Goal: Check status: Check status

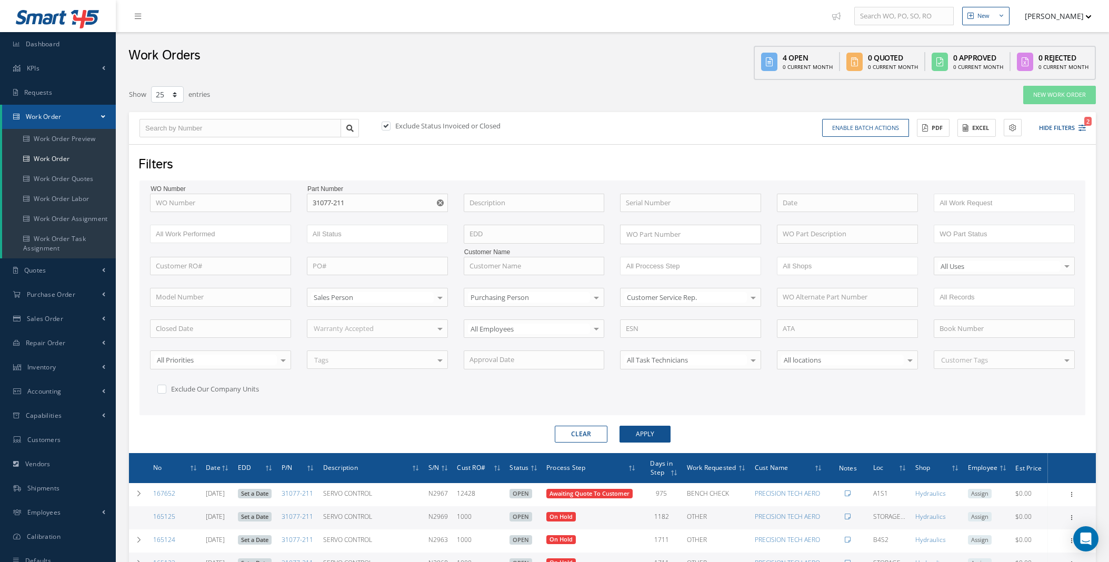
select select "25"
drag, startPoint x: 327, startPoint y: 201, endPoint x: 259, endPoint y: 204, distance: 68.5
click at [260, 204] on div "WO Number Part Number 31077-211 31077-211 Description Serial Number ANODIZE BAL…" at bounding box center [612, 302] width 940 height 216
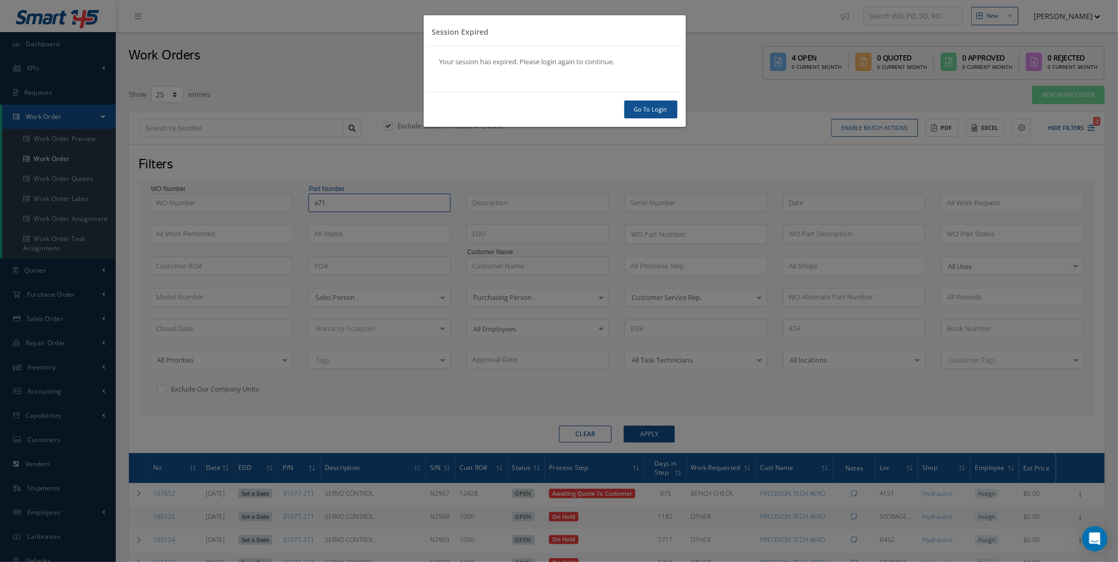
type input "a71"
click at [638, 111] on link "Go To Login" at bounding box center [650, 110] width 53 height 18
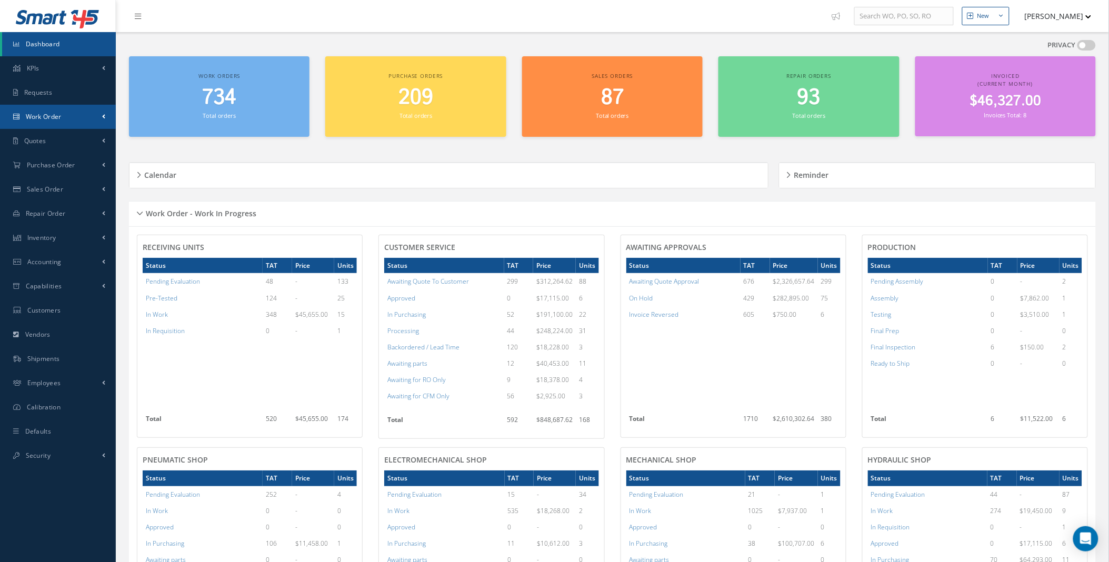
click at [103, 114] on span at bounding box center [103, 116] width 3 height 9
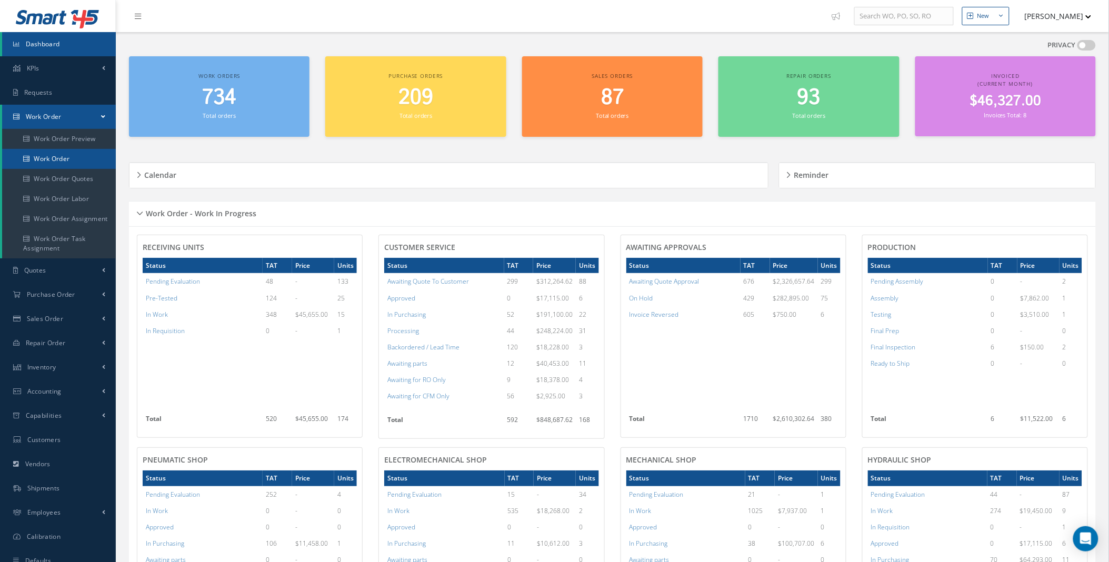
click at [74, 155] on link "Work Order" at bounding box center [59, 159] width 114 height 20
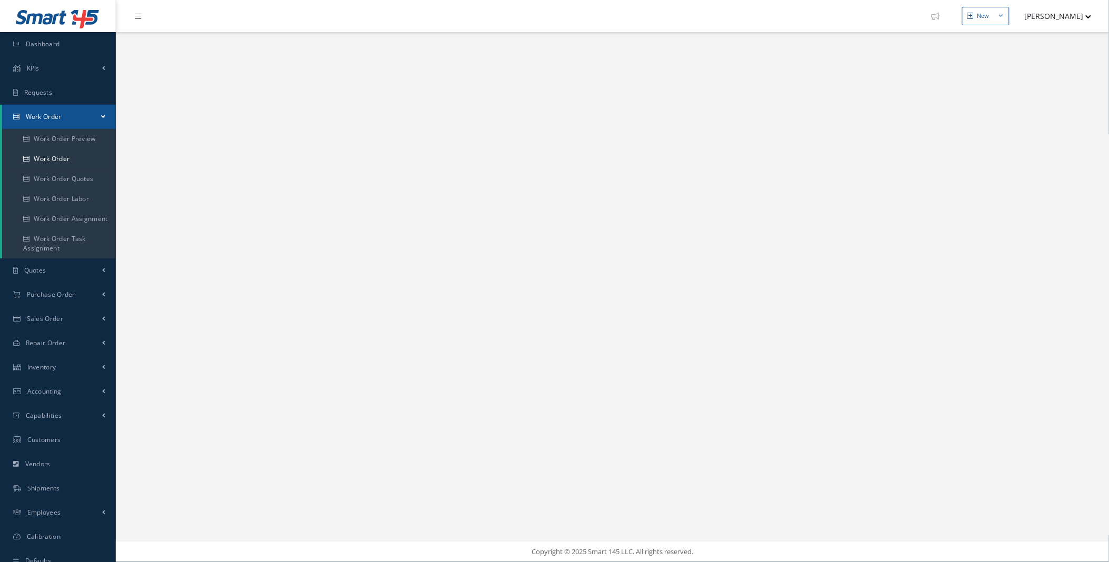
select select "25"
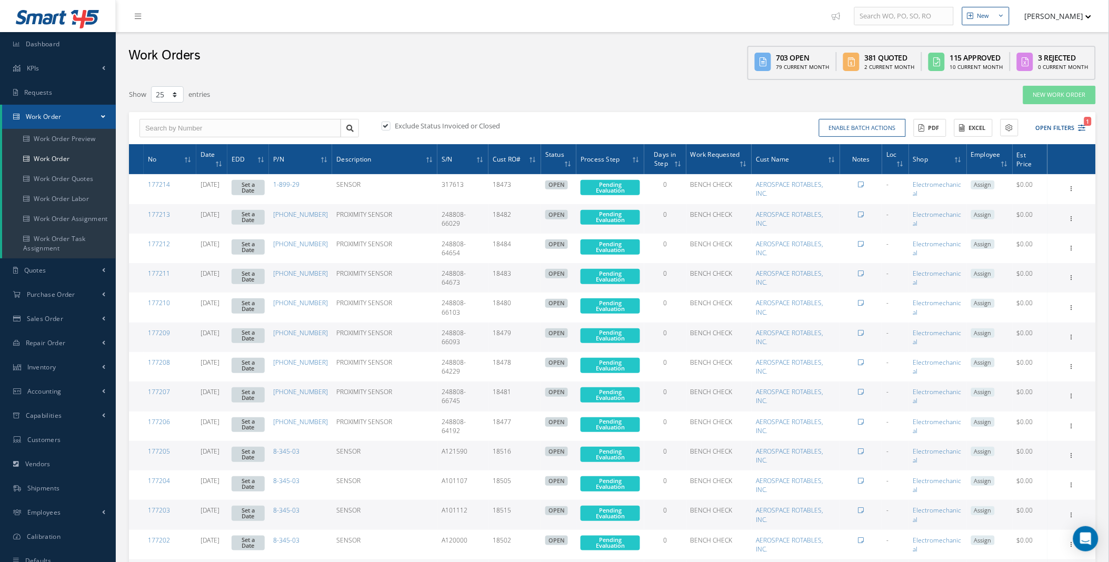
click at [1088, 128] on div "Enable batch actions Update Work Orders Close Work Orders ACTIONS Receive Payme…" at bounding box center [851, 128] width 477 height 18
click at [1080, 128] on icon "1" at bounding box center [1081, 127] width 7 height 7
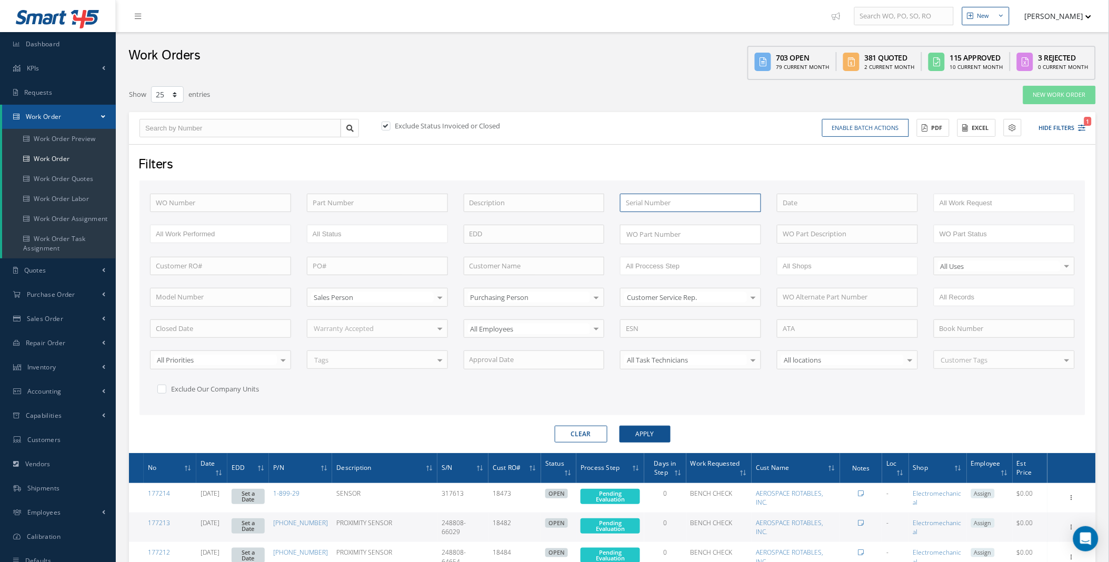
click at [667, 200] on input "text" at bounding box center [690, 203] width 141 height 19
type input "250"
drag, startPoint x: 648, startPoint y: 202, endPoint x: 587, endPoint y: 203, distance: 61.6
click at [597, 202] on div "WO Number Part Number Description Serial Number 250 2500GCR ANODIZE BALANCE BEN…" at bounding box center [612, 302] width 940 height 216
click at [322, 204] on input "text" at bounding box center [377, 203] width 141 height 19
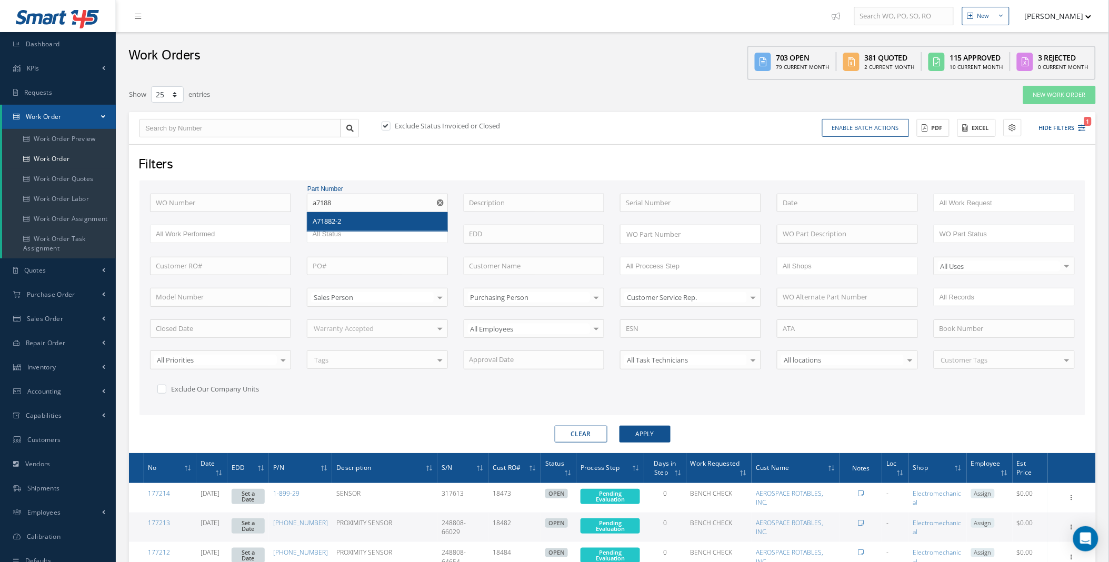
click at [324, 224] on span "A71882-2" at bounding box center [327, 220] width 28 height 9
type input "A71882-2"
click at [639, 435] on button "Apply" at bounding box center [644, 434] width 51 height 17
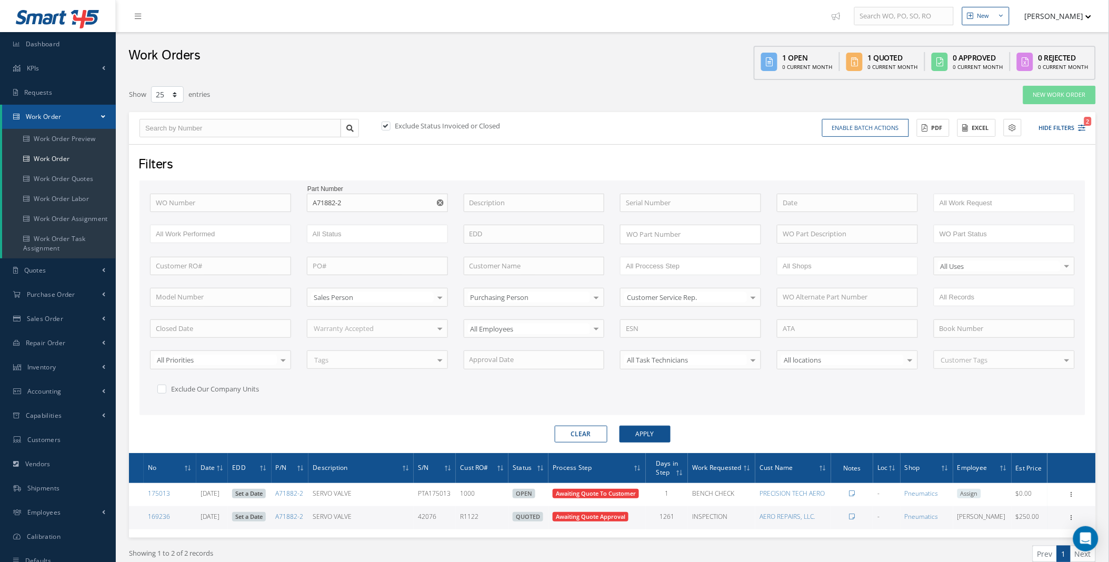
click at [390, 124] on label at bounding box center [391, 125] width 3 height 9
click at [387, 124] on input "checkbox" at bounding box center [384, 126] width 7 height 7
checkbox input "false"
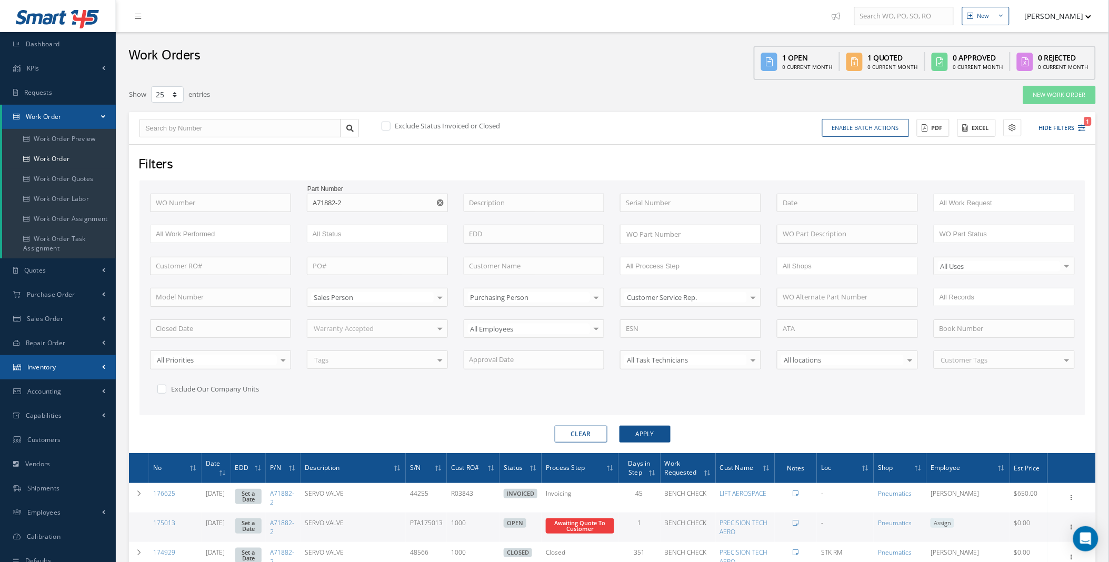
click at [83, 368] on link "Inventory" at bounding box center [58, 367] width 116 height 24
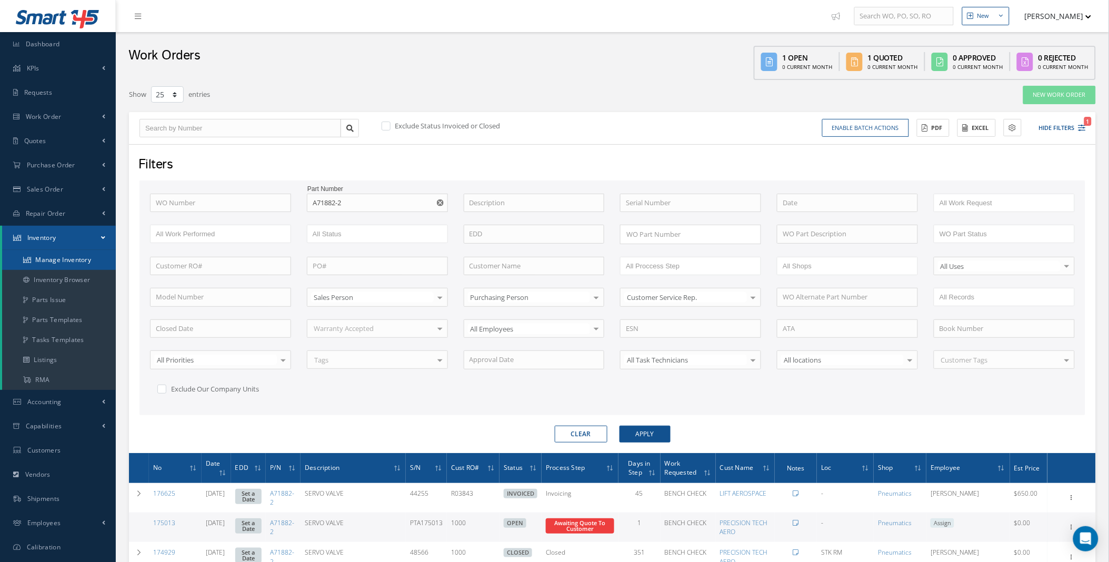
click at [70, 264] on link "Manage Inventory" at bounding box center [59, 260] width 114 height 20
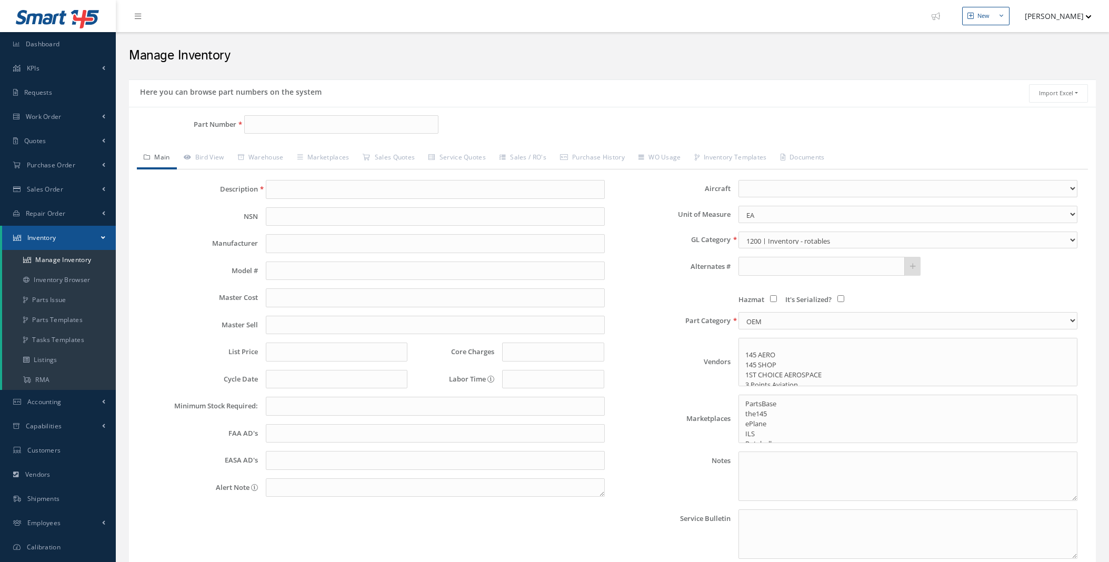
select select
click at [296, 124] on input "Part Number" at bounding box center [341, 124] width 194 height 19
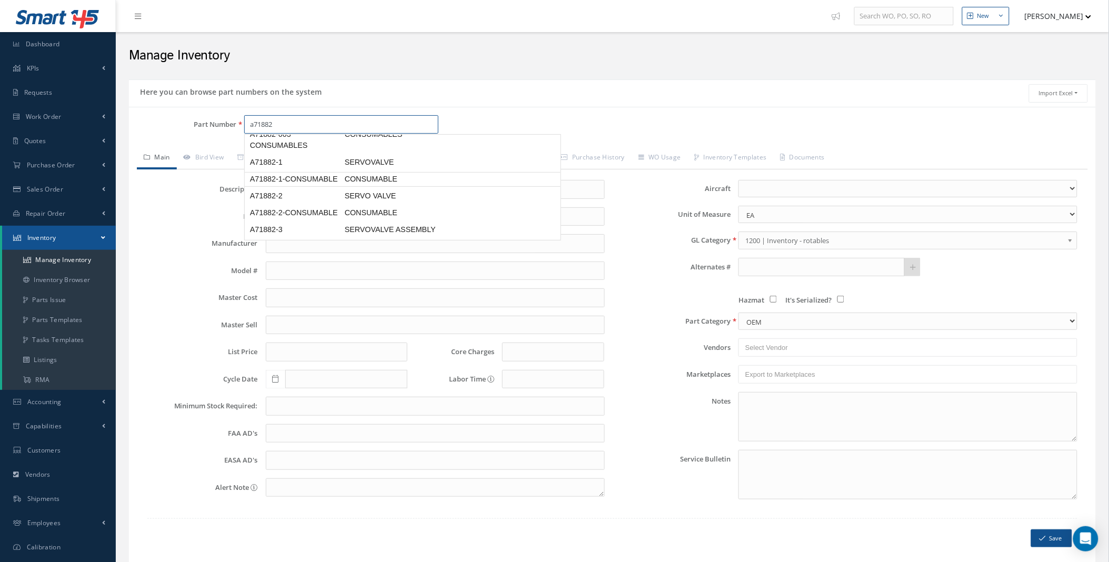
scroll to position [72, 0]
click at [329, 190] on span "A71882-2" at bounding box center [295, 195] width 95 height 11
type input "A71882-2"
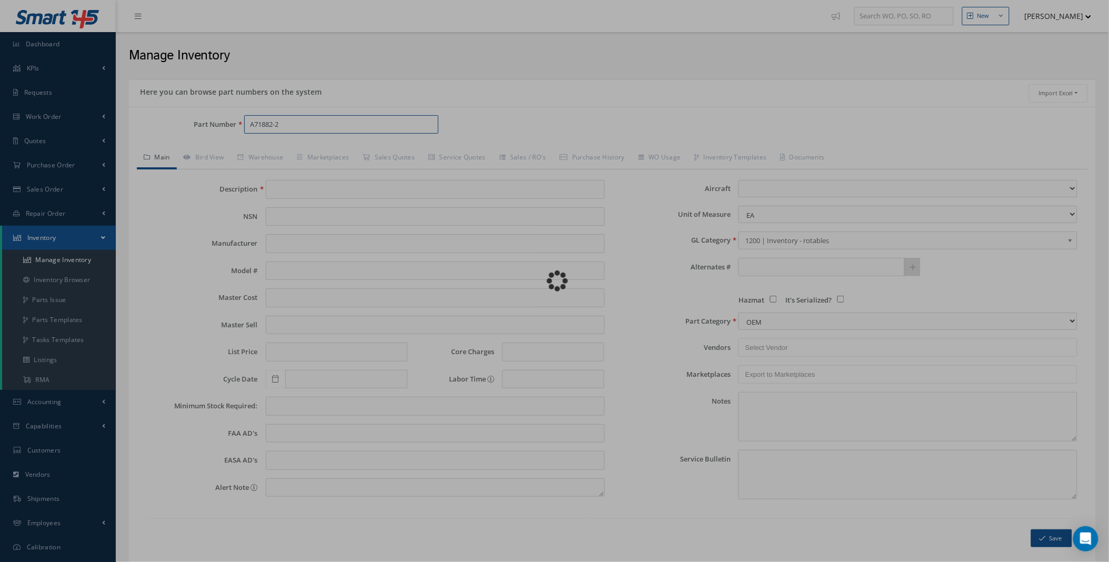
type input "SERVO VALVE"
type input "MOOG"
type input "700.00"
type input "0.00"
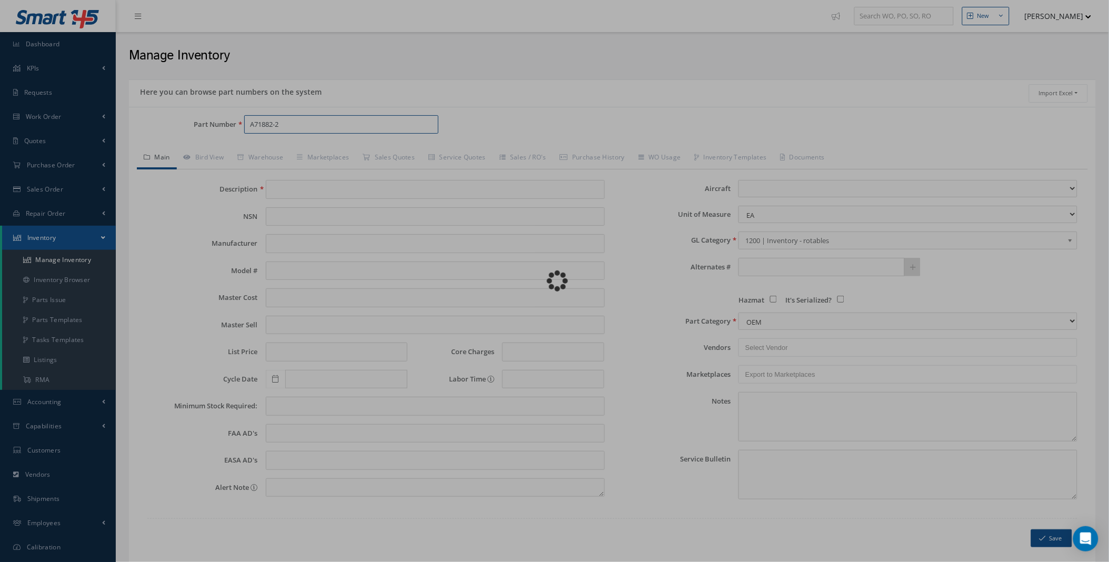
type input "0.00"
select select
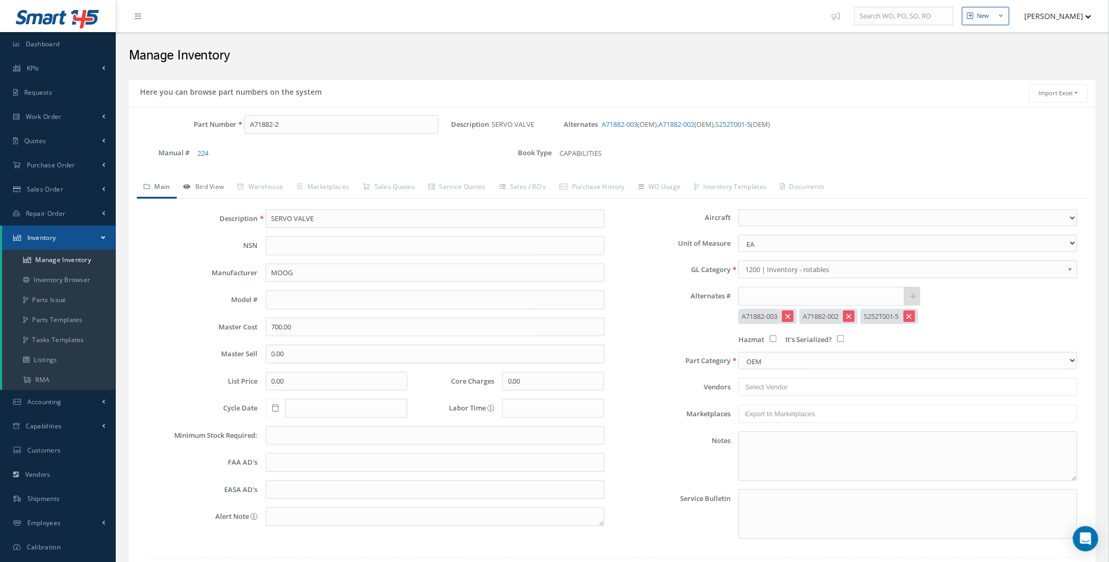
click at [212, 187] on link "Bird View" at bounding box center [204, 188] width 54 height 22
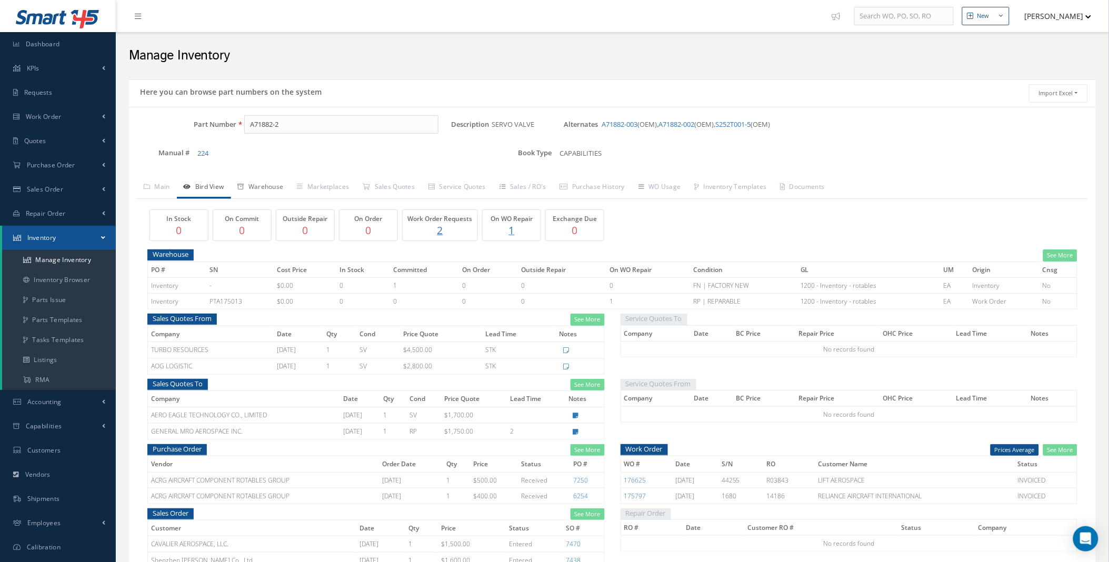
click at [264, 187] on link "Warehouse" at bounding box center [260, 188] width 59 height 22
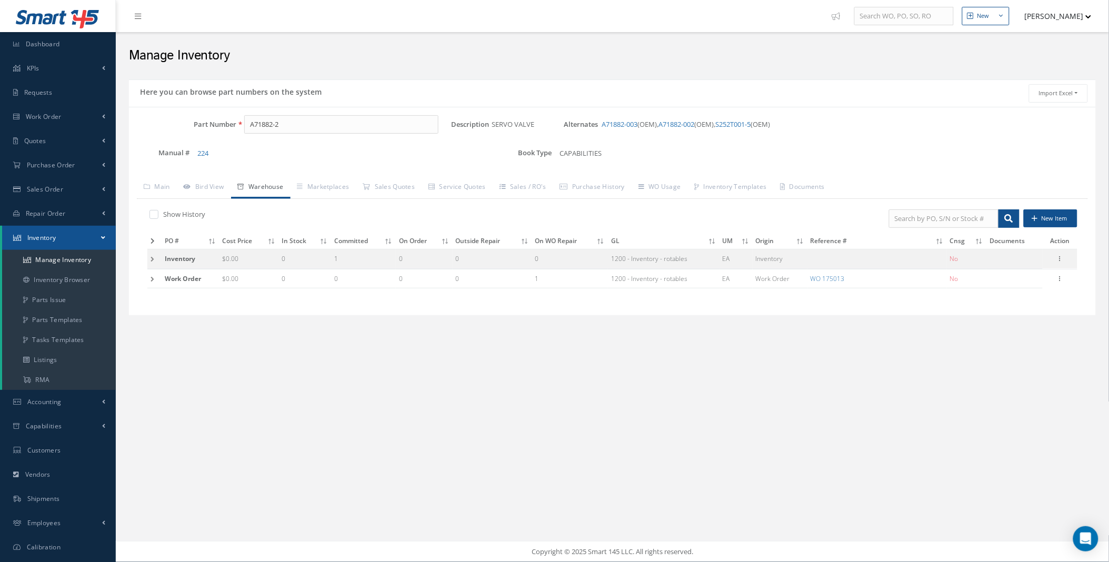
click at [152, 258] on td at bounding box center [154, 258] width 14 height 19
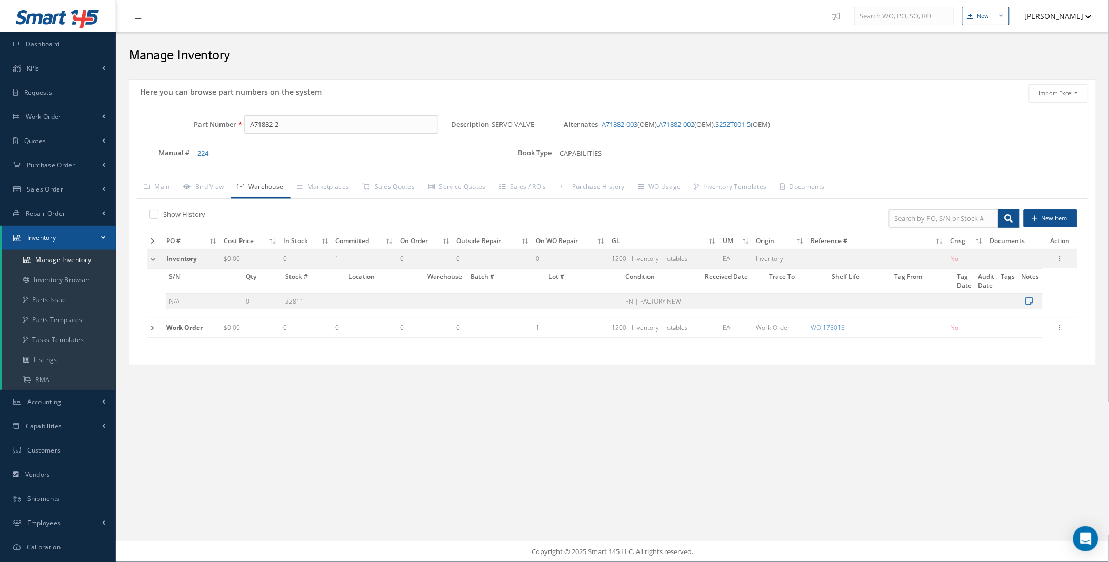
click at [153, 329] on td at bounding box center [155, 327] width 16 height 19
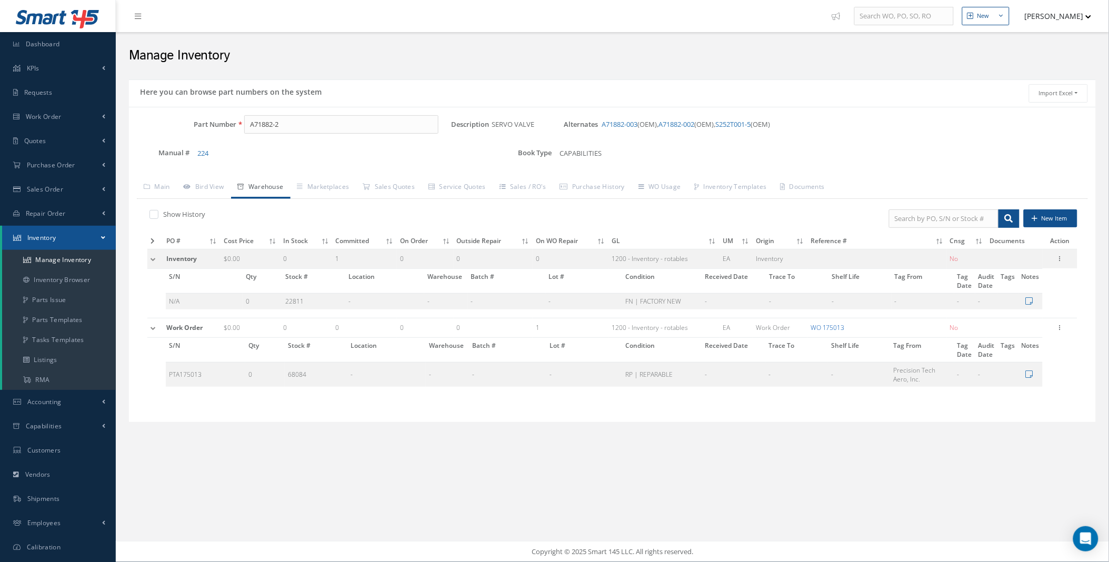
click at [834, 323] on link "WO 175013" at bounding box center [827, 327] width 34 height 9
click at [364, 128] on input "A71882-2" at bounding box center [341, 124] width 194 height 19
type input "A71882-002"
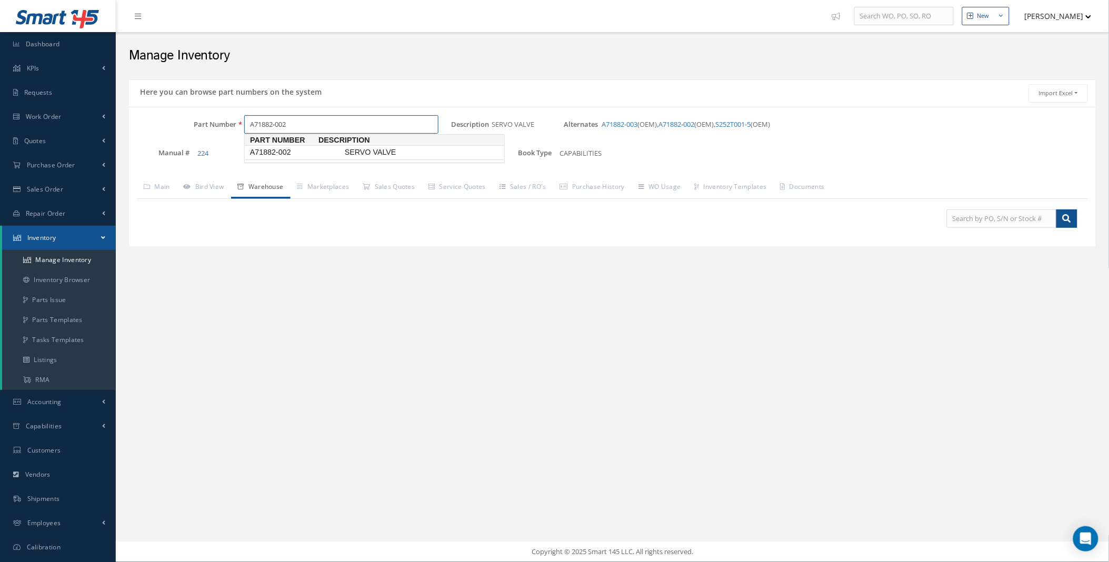
click at [342, 150] on span "A71882-002" at bounding box center [295, 152] width 95 height 11
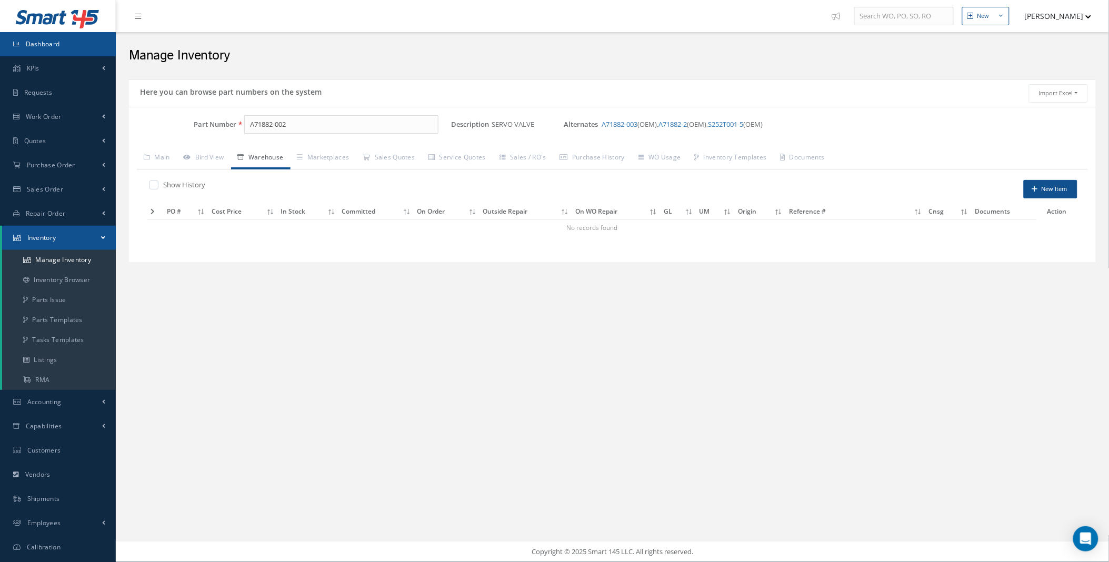
click at [51, 44] on span "Dashboard" at bounding box center [43, 43] width 34 height 9
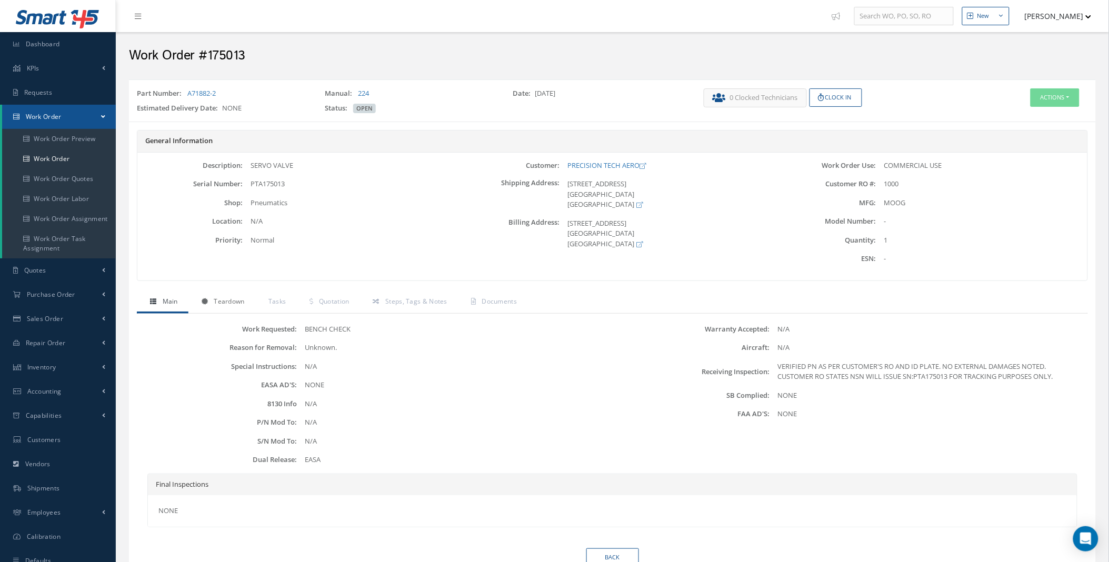
click at [237, 303] on span "Teardown" at bounding box center [229, 301] width 31 height 9
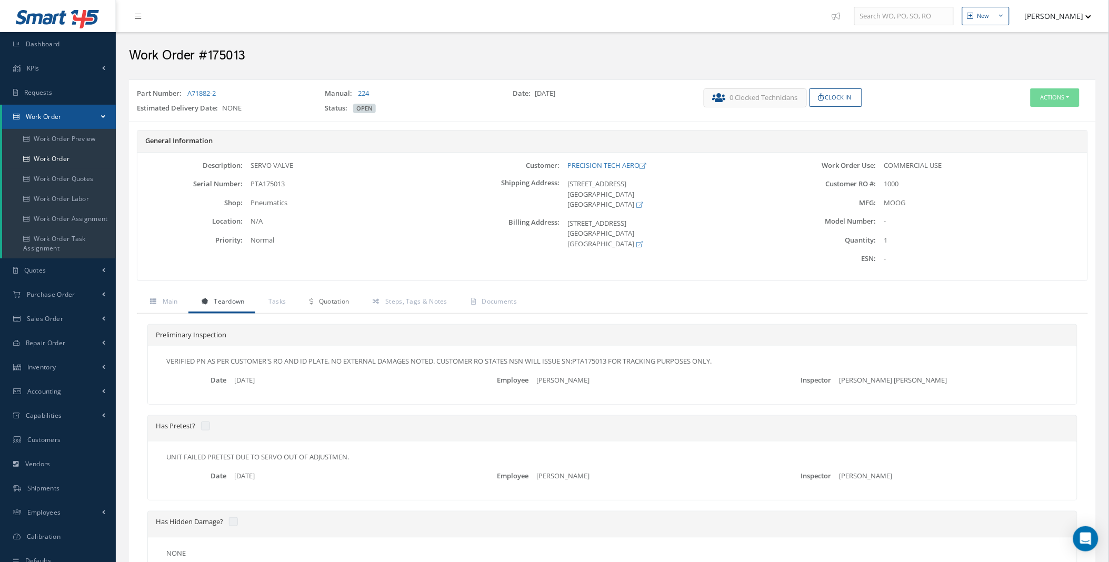
click at [335, 303] on span "Quotation" at bounding box center [334, 301] width 31 height 9
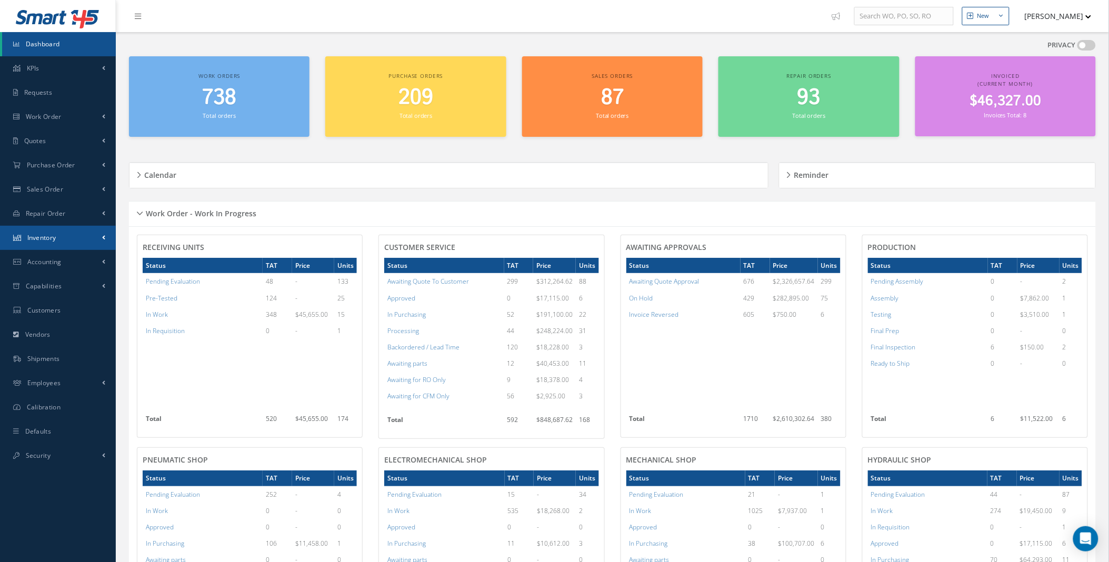
click at [98, 235] on link "Inventory" at bounding box center [58, 238] width 116 height 24
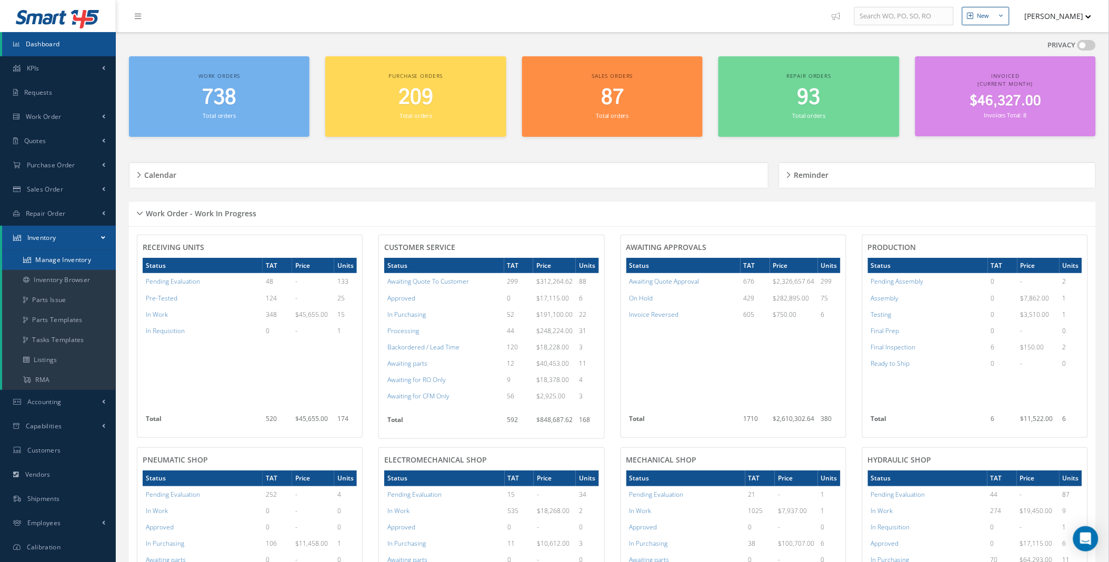
click at [83, 255] on link "Manage Inventory" at bounding box center [59, 260] width 114 height 20
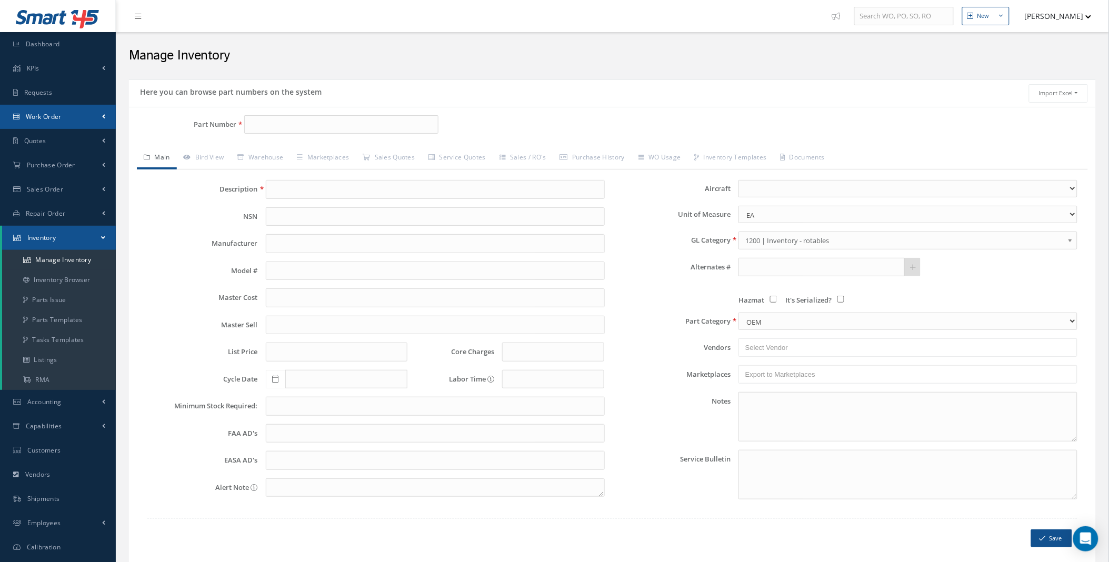
click at [93, 113] on link "Work Order" at bounding box center [58, 117] width 116 height 24
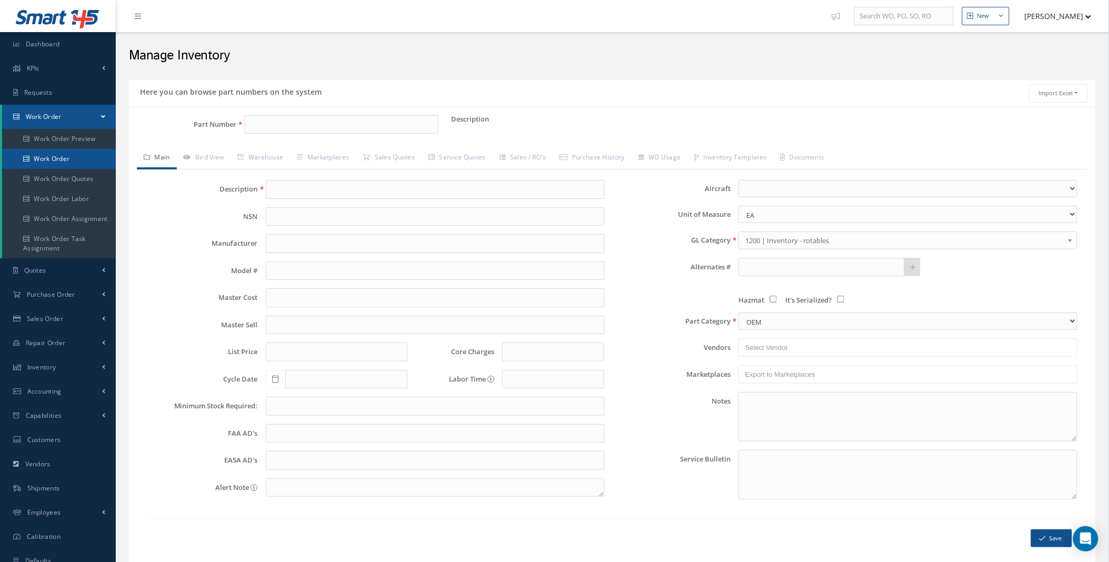
click at [57, 157] on link "Work Order" at bounding box center [59, 159] width 114 height 20
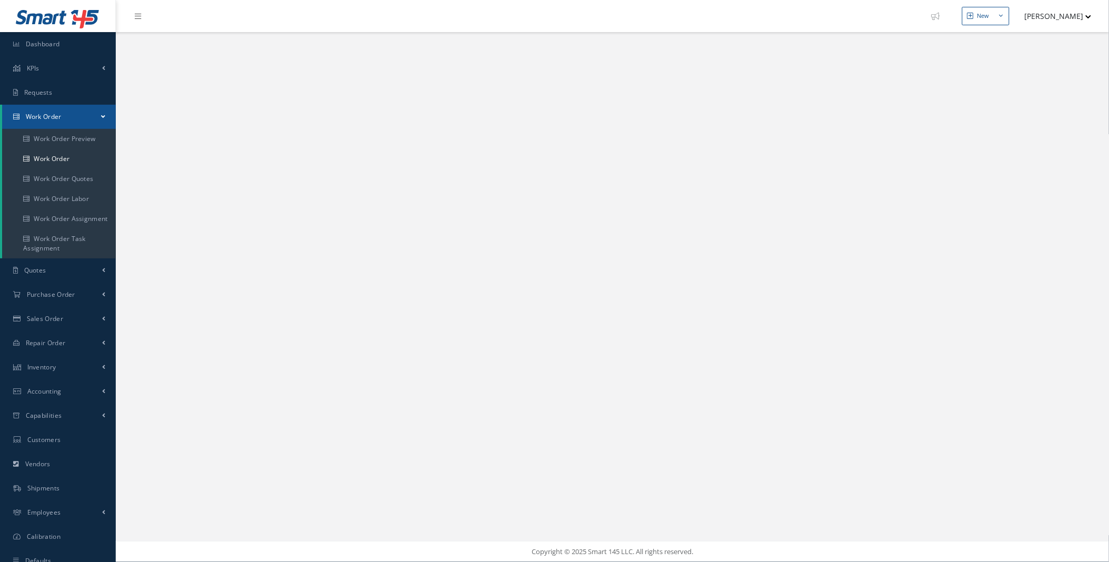
select select "25"
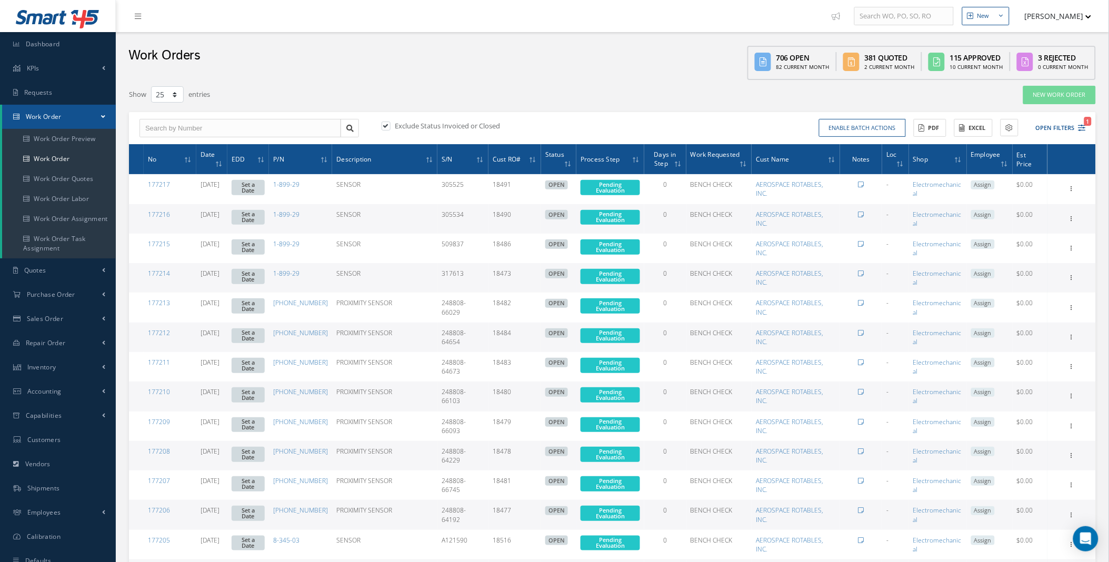
type input "All Work Request"
type input "All Work Performed"
type input "All Status"
type input "WO Part Status"
click at [1053, 125] on button "Open Filters 1" at bounding box center [1055, 127] width 59 height 17
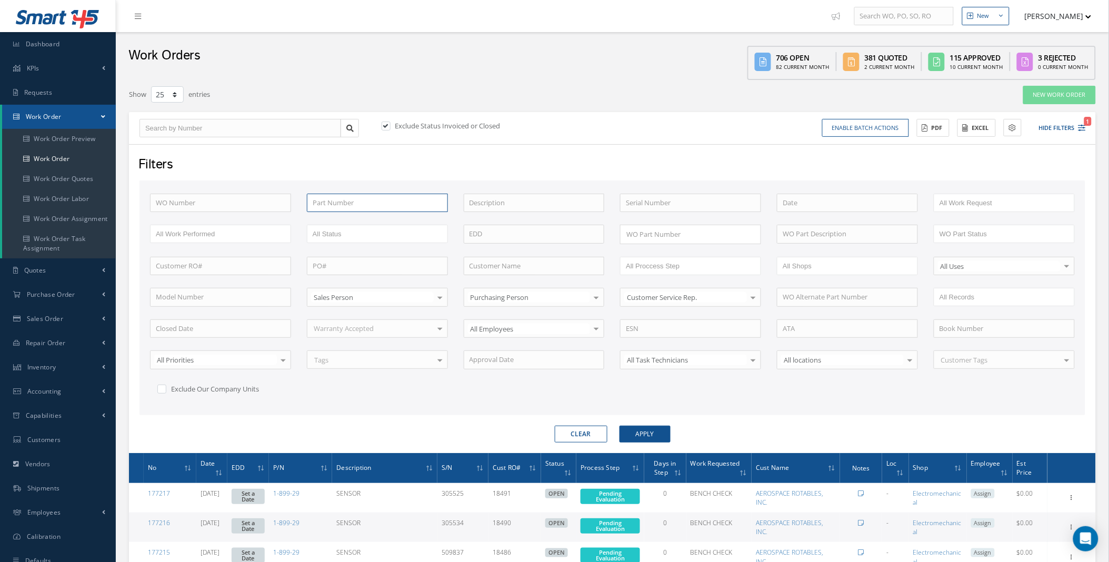
click at [362, 202] on input "text" at bounding box center [377, 203] width 141 height 19
paste input "32-0260-4"
type input "32-0260-4"
click at [390, 124] on label at bounding box center [391, 125] width 3 height 9
click at [388, 124] on input "checkbox" at bounding box center [384, 126] width 7 height 7
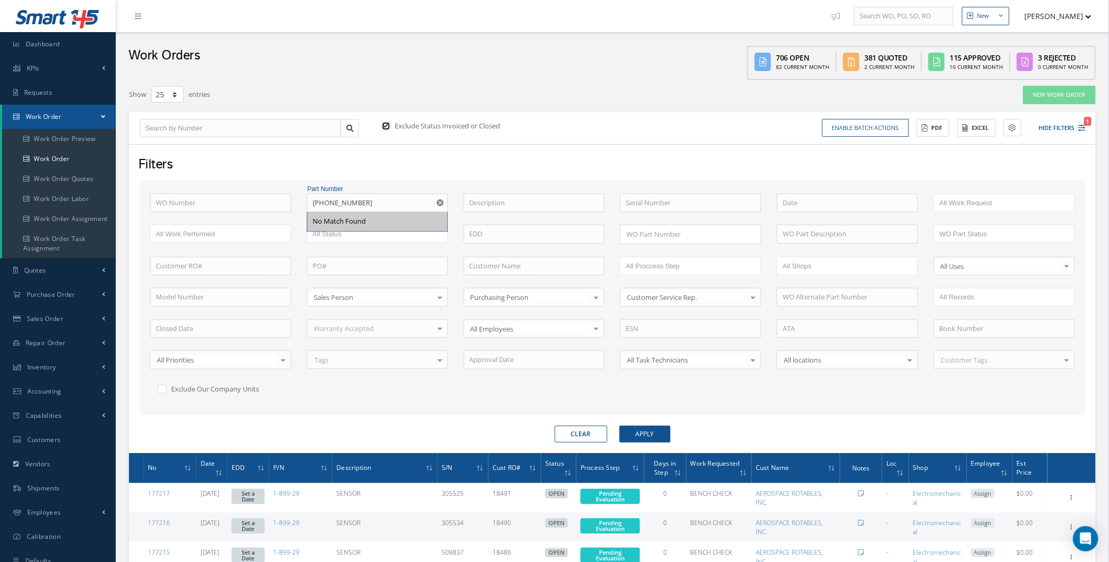
checkbox input "false"
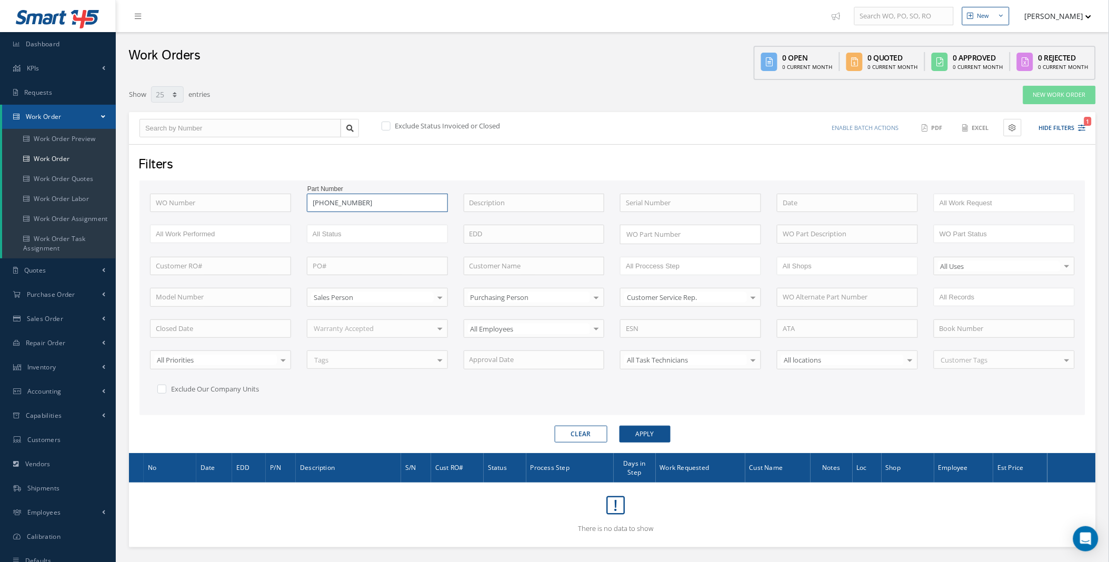
click at [388, 202] on input "32-0260-4" at bounding box center [377, 203] width 141 height 19
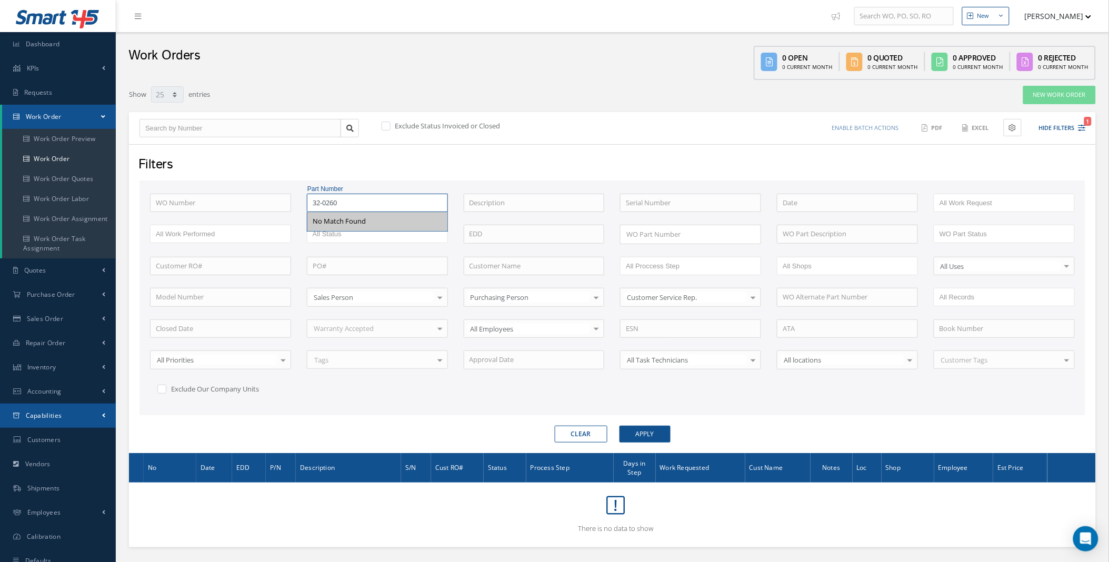
type input "32-0260"
click at [103, 414] on span at bounding box center [103, 415] width 3 height 9
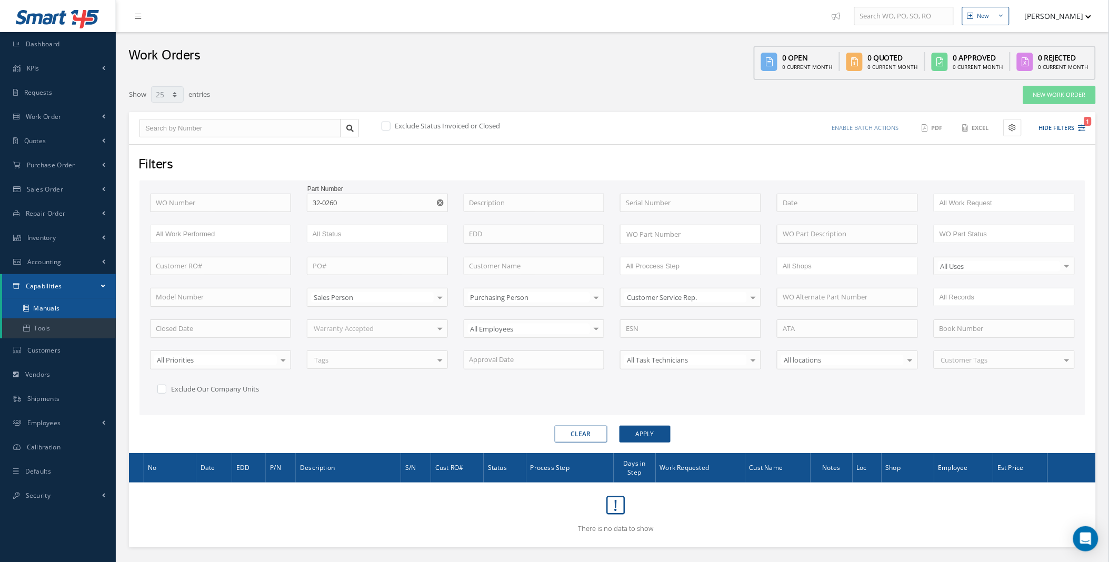
click at [62, 302] on link "Manuals" at bounding box center [59, 308] width 114 height 20
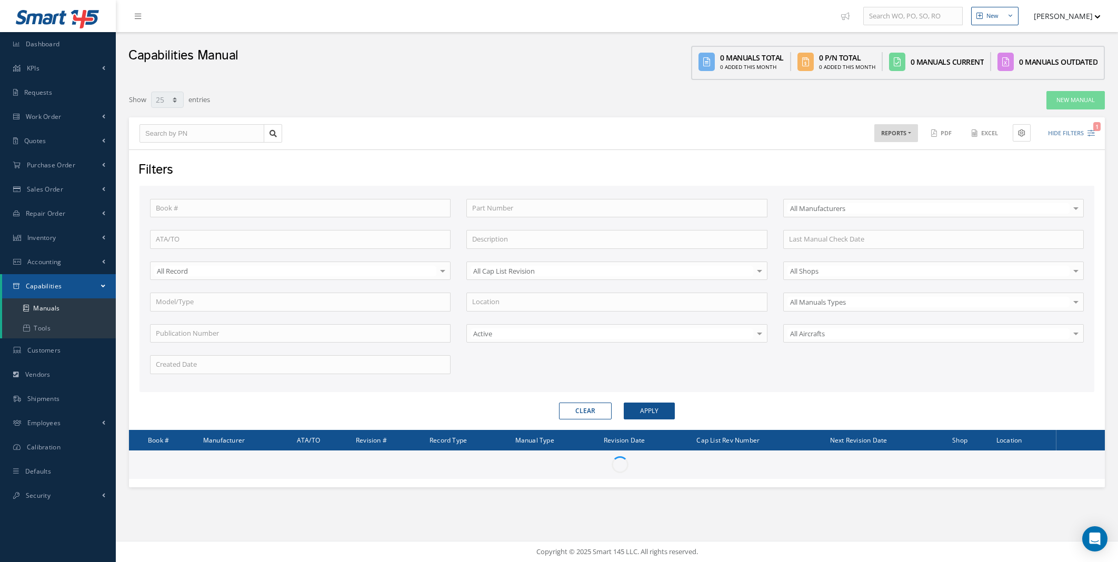
select select "25"
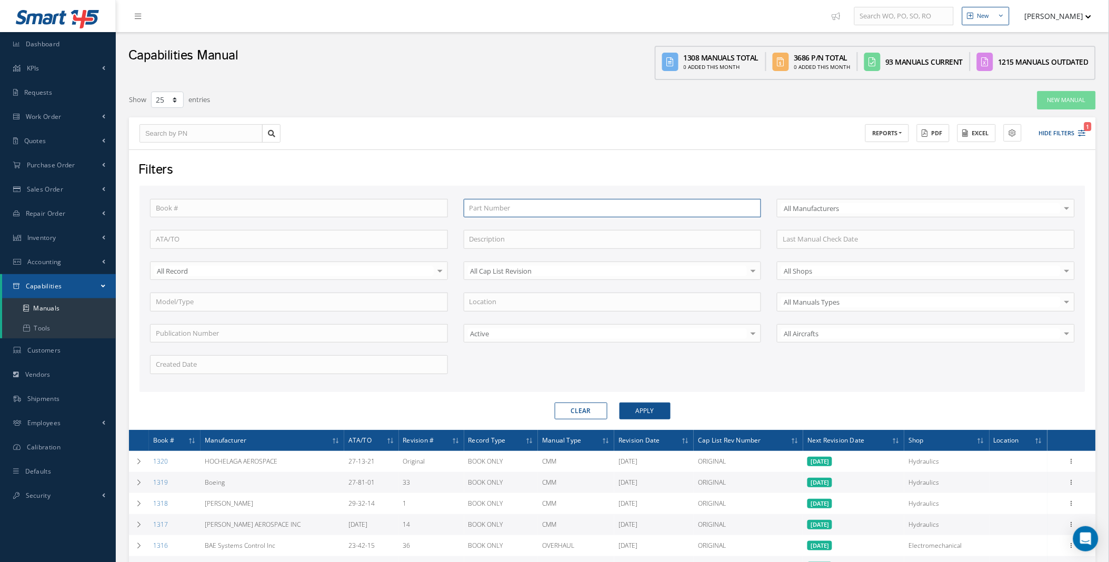
click at [520, 208] on input "text" at bounding box center [613, 208] width 298 height 19
type input "3"
type input "32"
type input "32-"
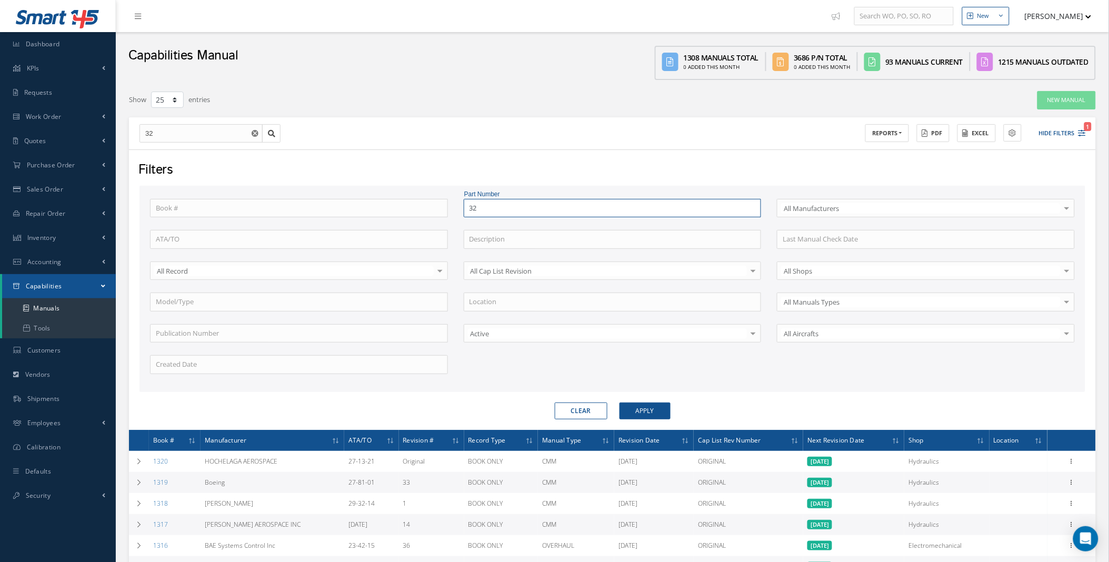
type input "32-"
type input "32"
type input "320"
type input "3202"
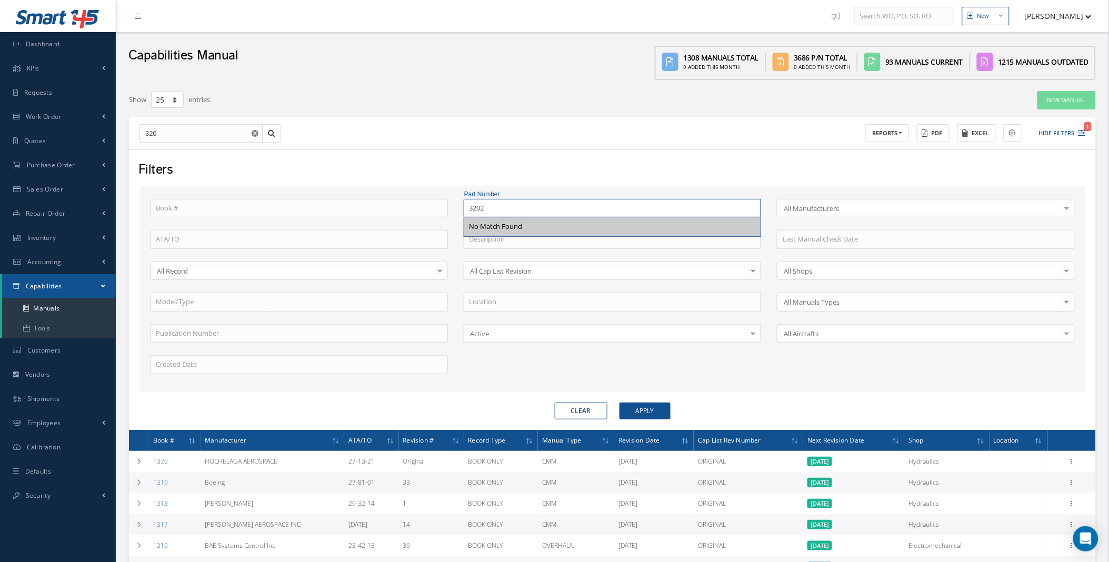
type input "3202"
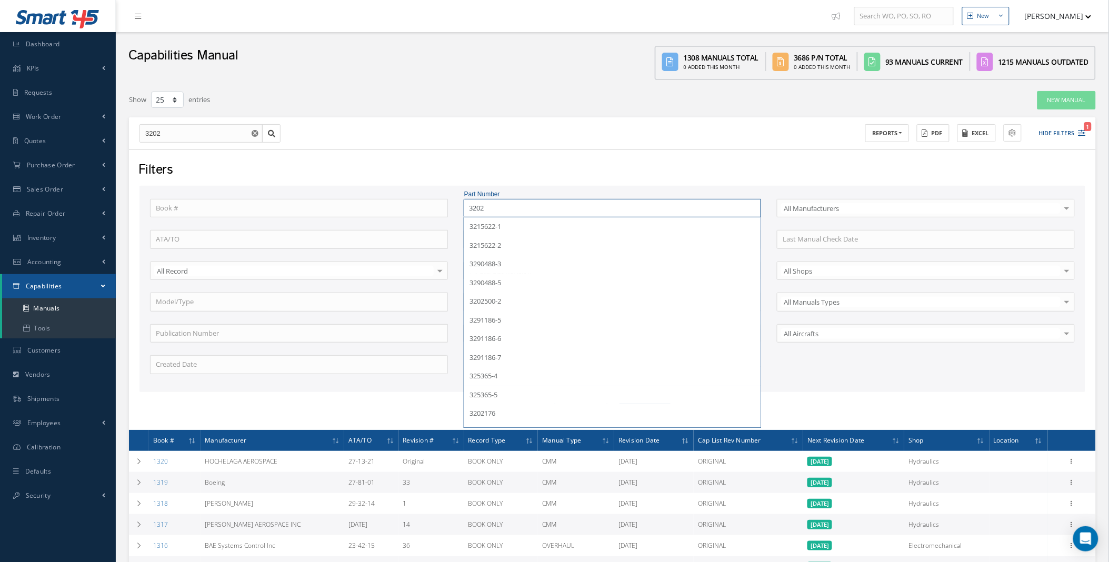
type input "32026"
type input "320260"
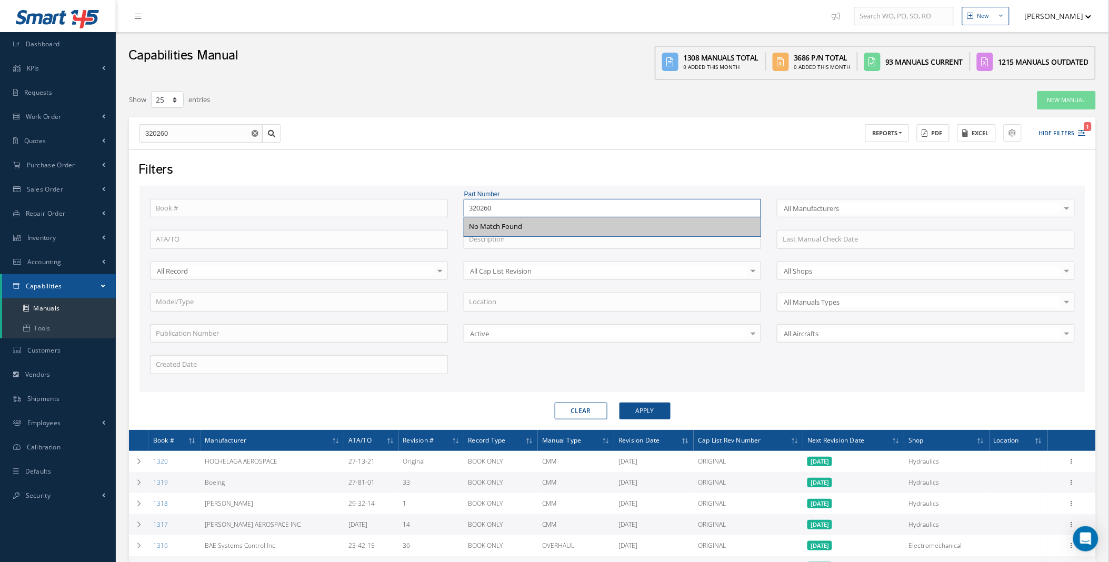
type input "320260"
drag, startPoint x: 508, startPoint y: 207, endPoint x: 428, endPoint y: 200, distance: 79.8
click at [450, 203] on div "Book # Part Number 320260 No Match Found Select All Manufacturers All Manufactu…" at bounding box center [612, 293] width 940 height 188
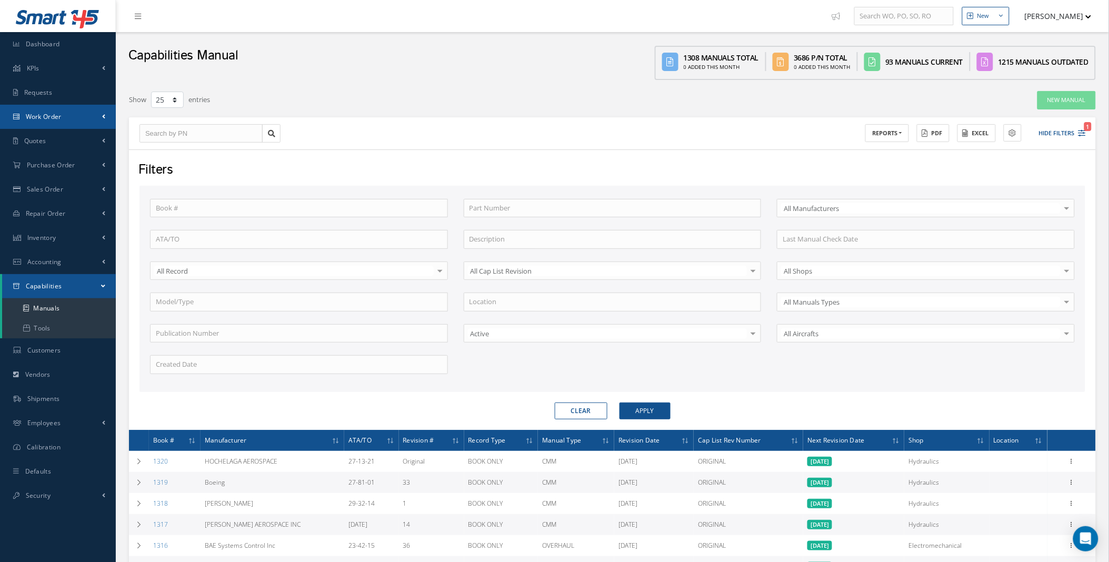
click at [91, 122] on link "Work Order" at bounding box center [58, 117] width 116 height 24
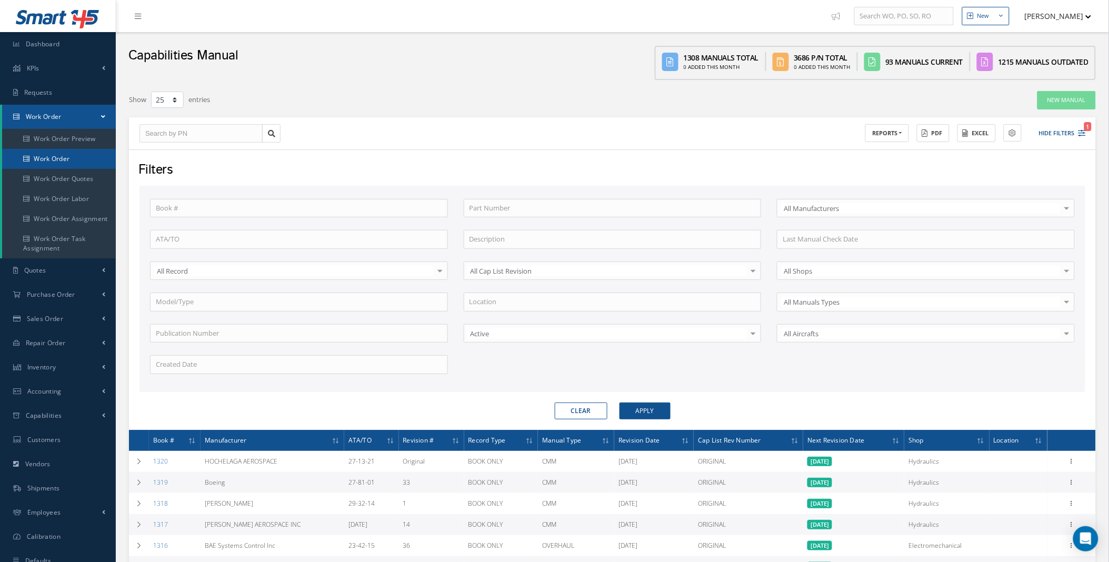
click at [66, 157] on link "Work Order" at bounding box center [59, 159] width 114 height 20
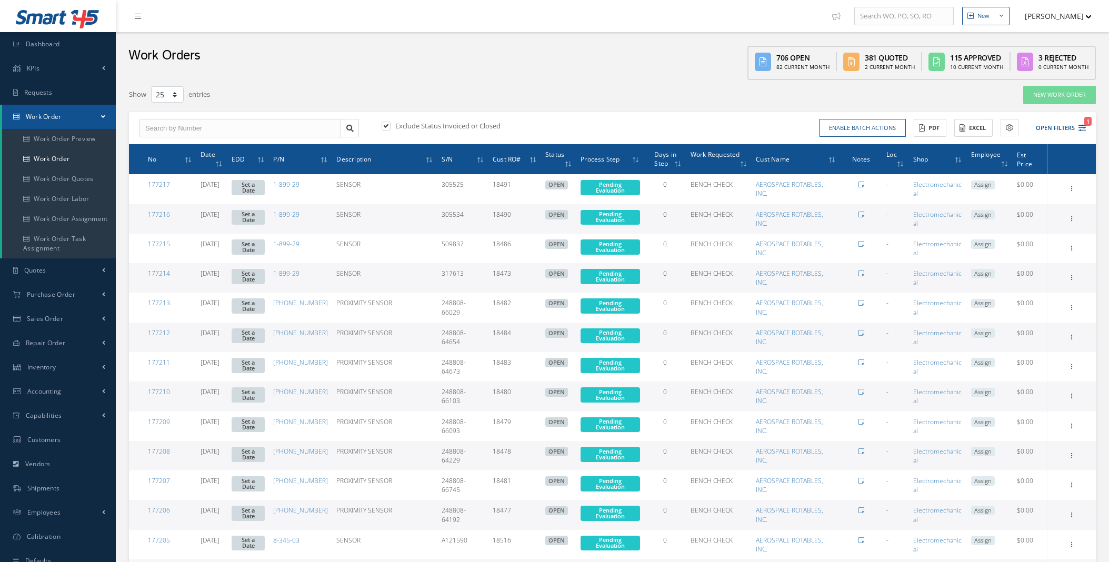
select select "25"
click at [1077, 123] on button "Open Filters 1" at bounding box center [1055, 127] width 59 height 17
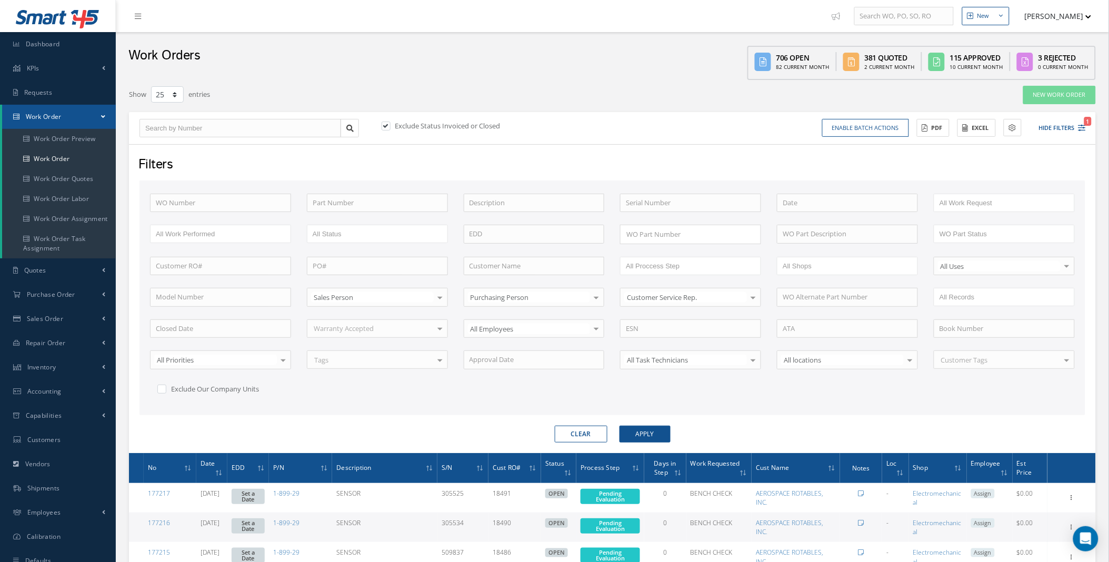
click at [390, 122] on label at bounding box center [391, 125] width 3 height 9
click at [386, 123] on input "checkbox" at bounding box center [384, 126] width 7 height 7
checkbox input "false"
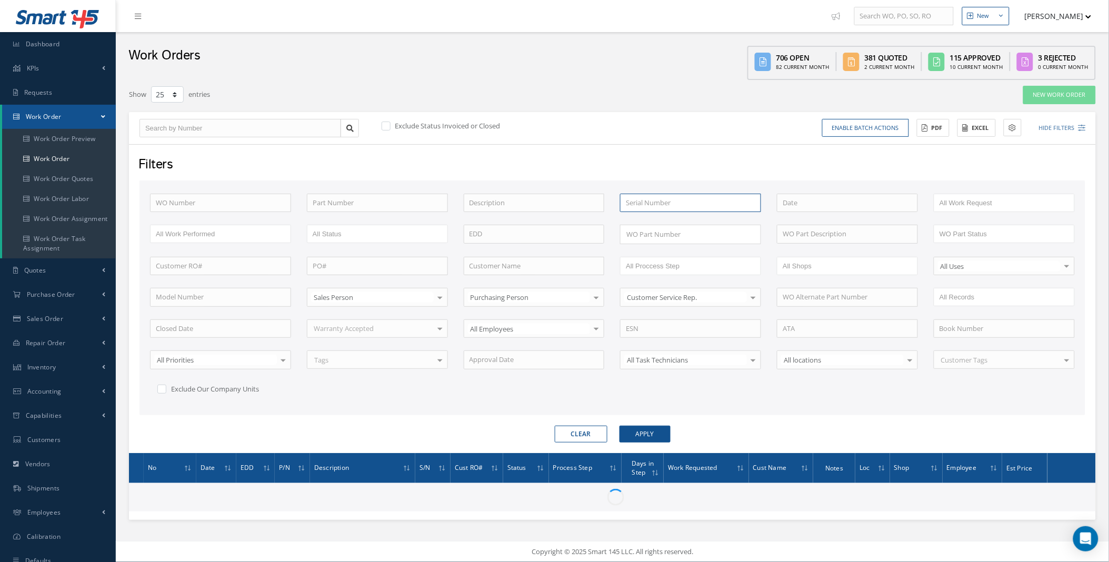
click at [668, 199] on input "text" at bounding box center [690, 203] width 141 height 19
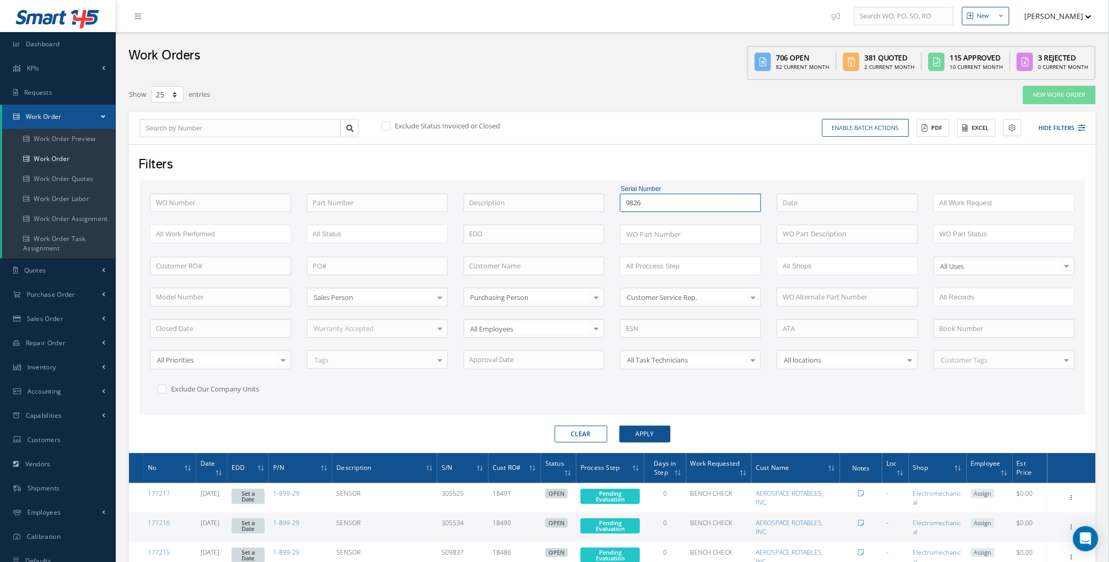
type input "9826"
click at [619, 426] on button "Apply" at bounding box center [644, 434] width 51 height 17
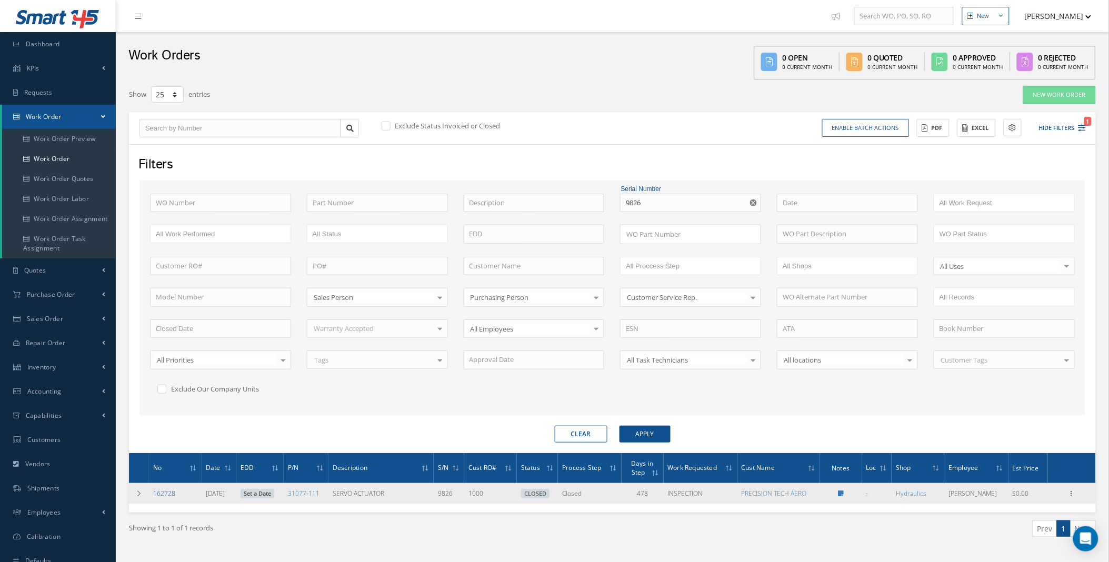
click at [162, 493] on link "162728" at bounding box center [164, 493] width 22 height 9
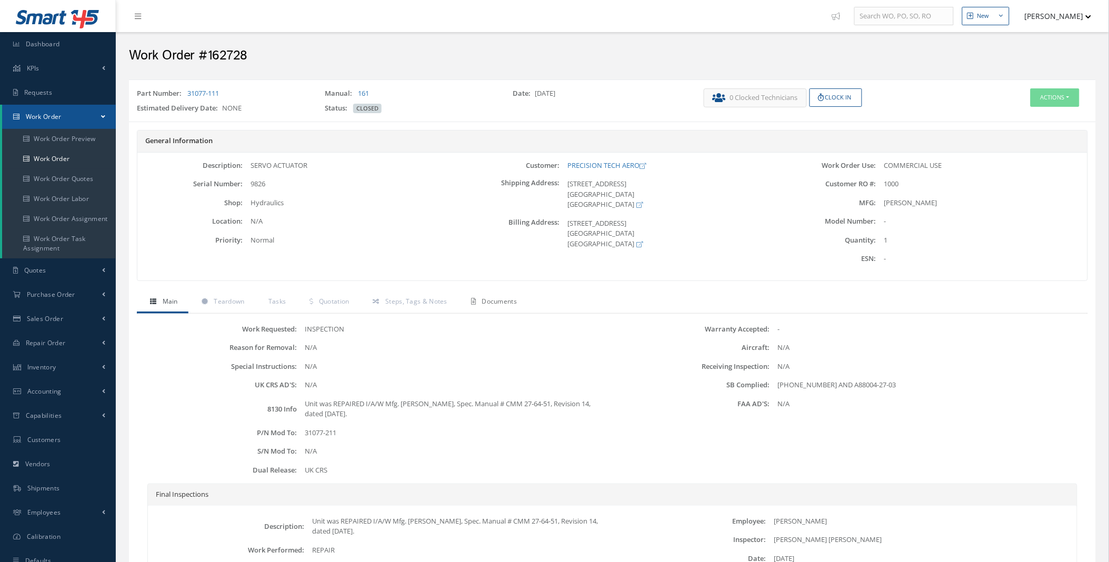
click at [500, 300] on span "Documents" at bounding box center [499, 301] width 35 height 9
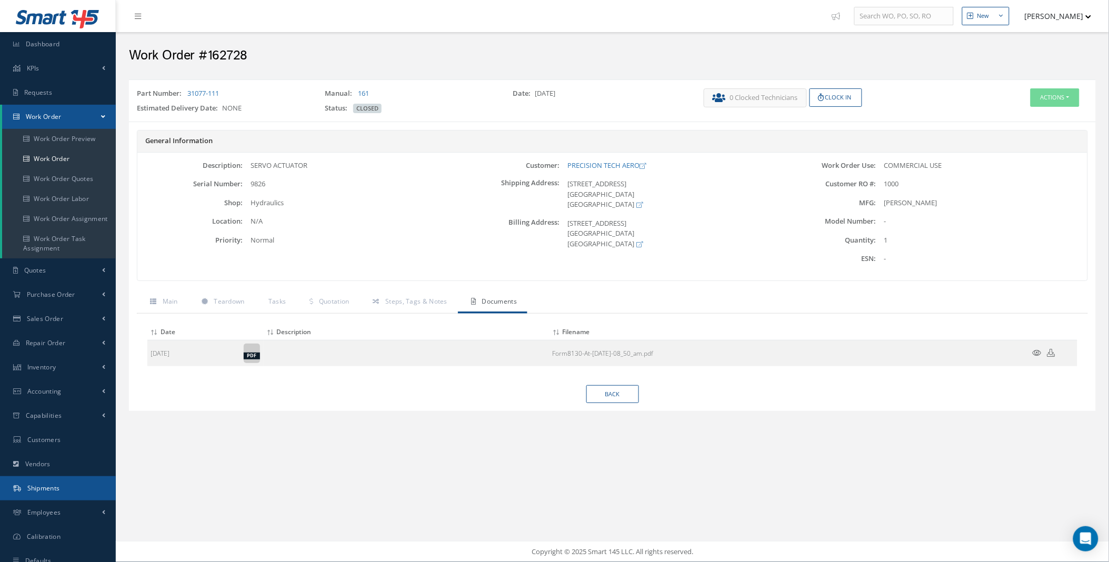
click at [58, 488] on span "Shipments" at bounding box center [43, 488] width 33 height 9
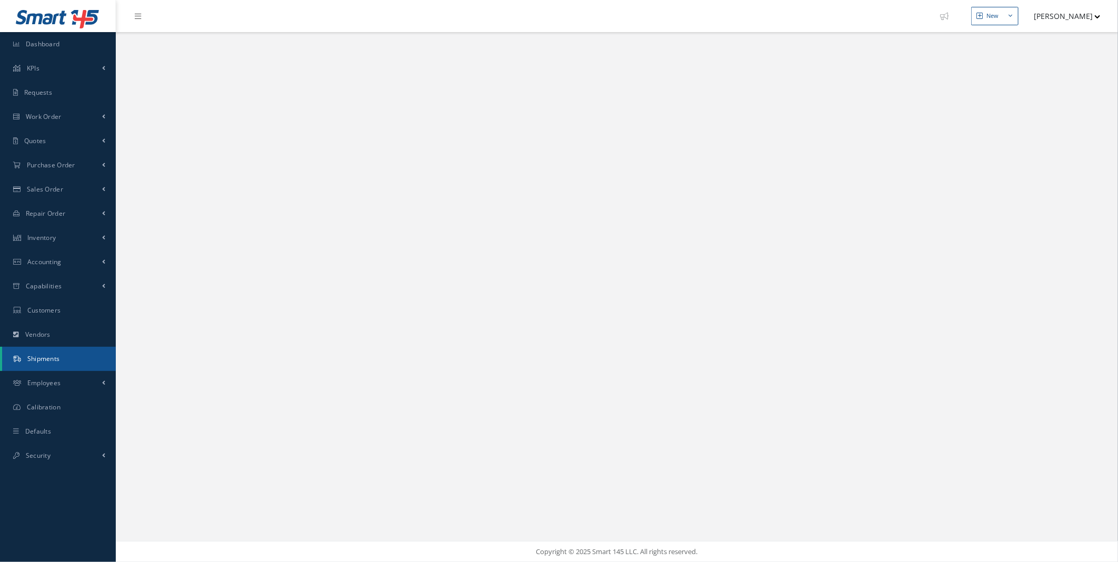
select select "25"
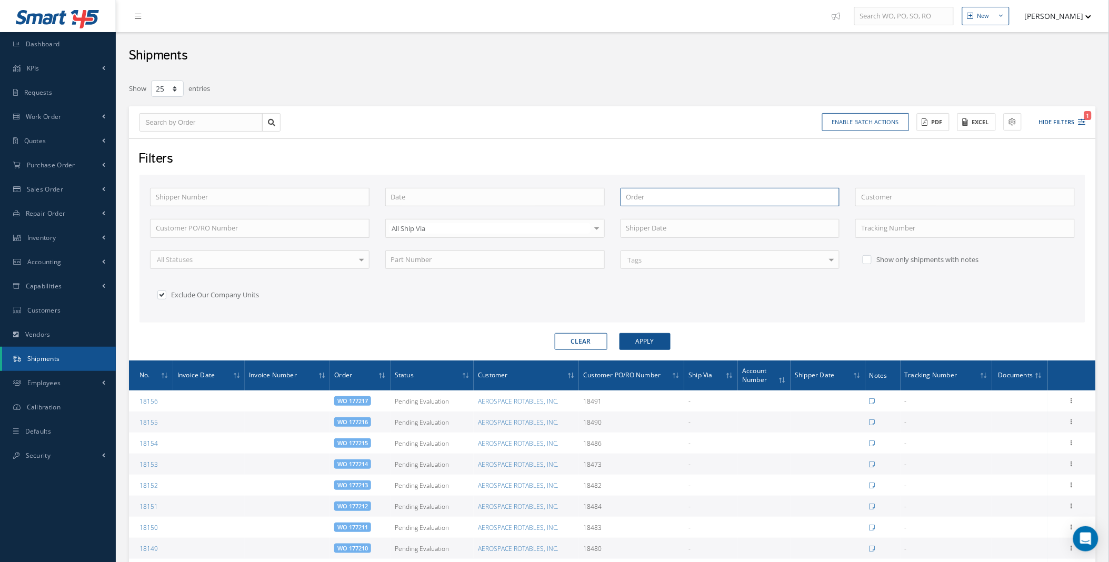
click at [697, 198] on input "text" at bounding box center [729, 197] width 219 height 19
type input "1"
type input "16"
type input "162"
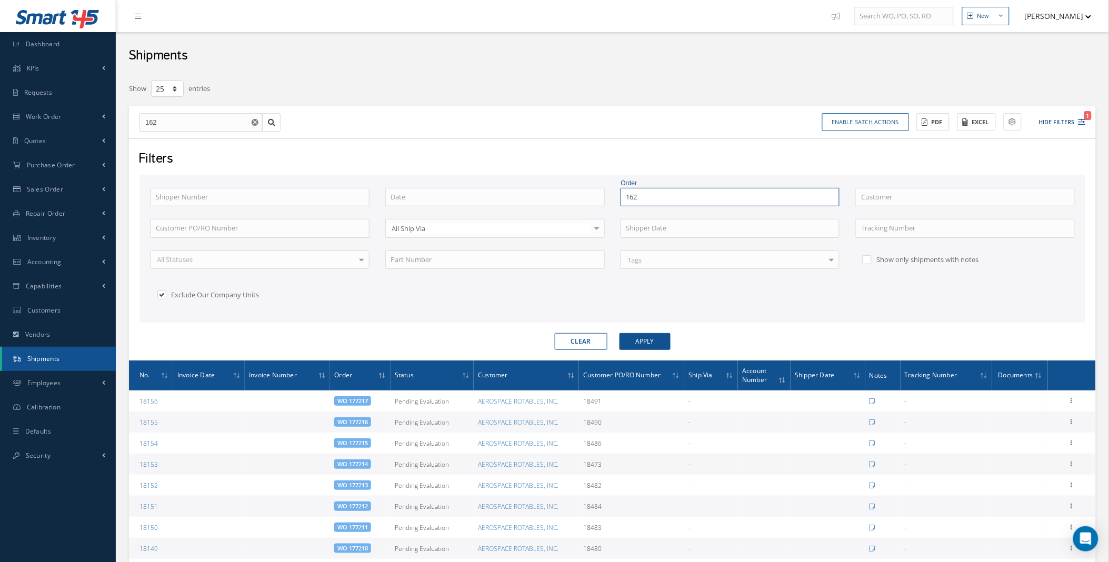
type input "1627"
type input "16272"
type input "162728"
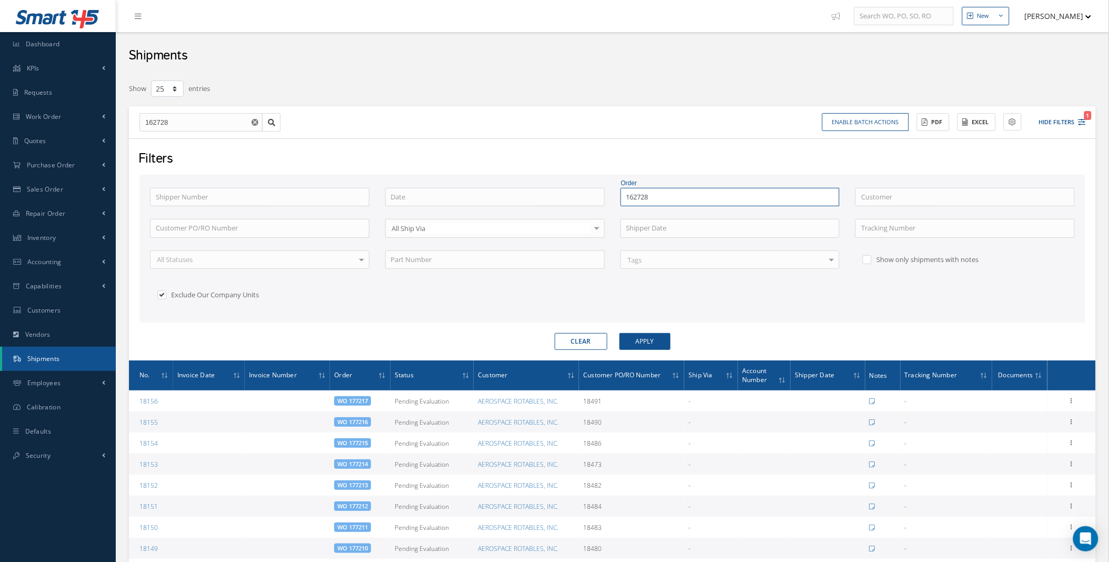
type input "162728"
click at [619, 333] on button "Apply" at bounding box center [644, 341] width 51 height 17
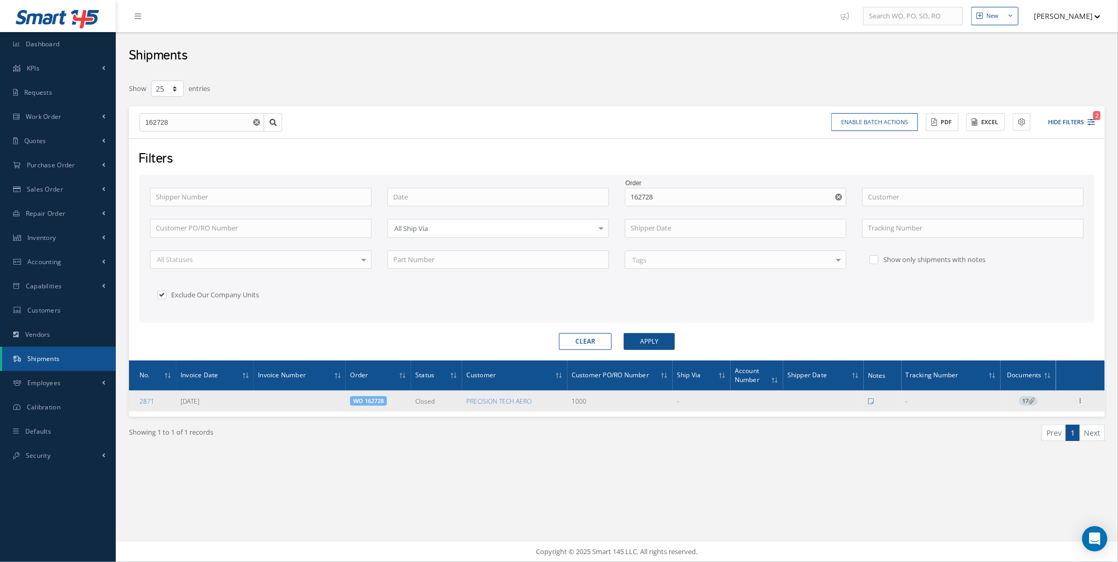
click at [1026, 401] on span "17" at bounding box center [1028, 400] width 18 height 9
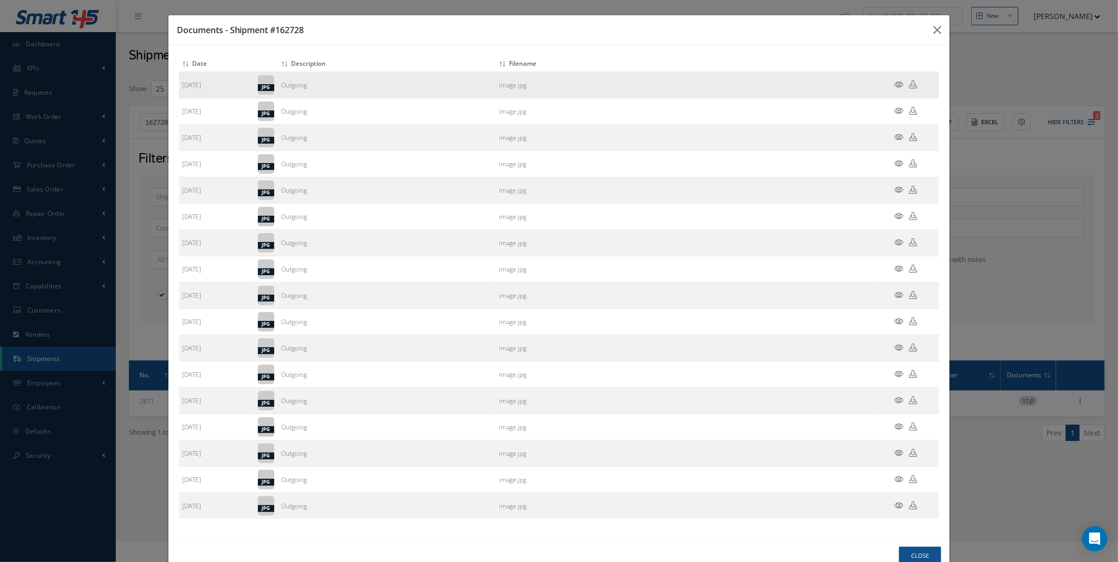
click at [894, 84] on icon at bounding box center [898, 85] width 9 height 8
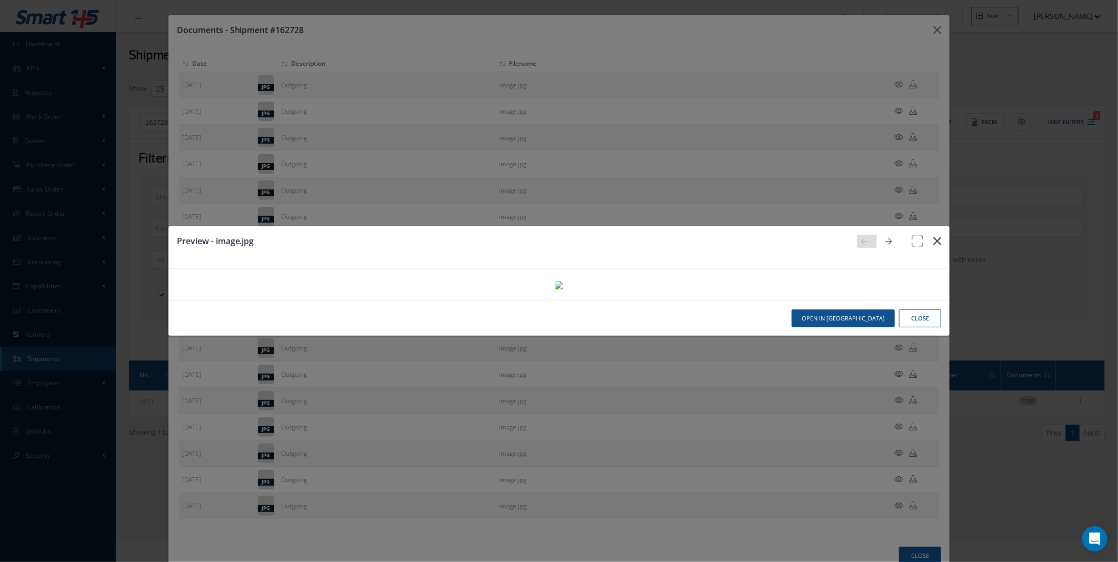
click at [933, 235] on icon "button" at bounding box center [937, 241] width 8 height 13
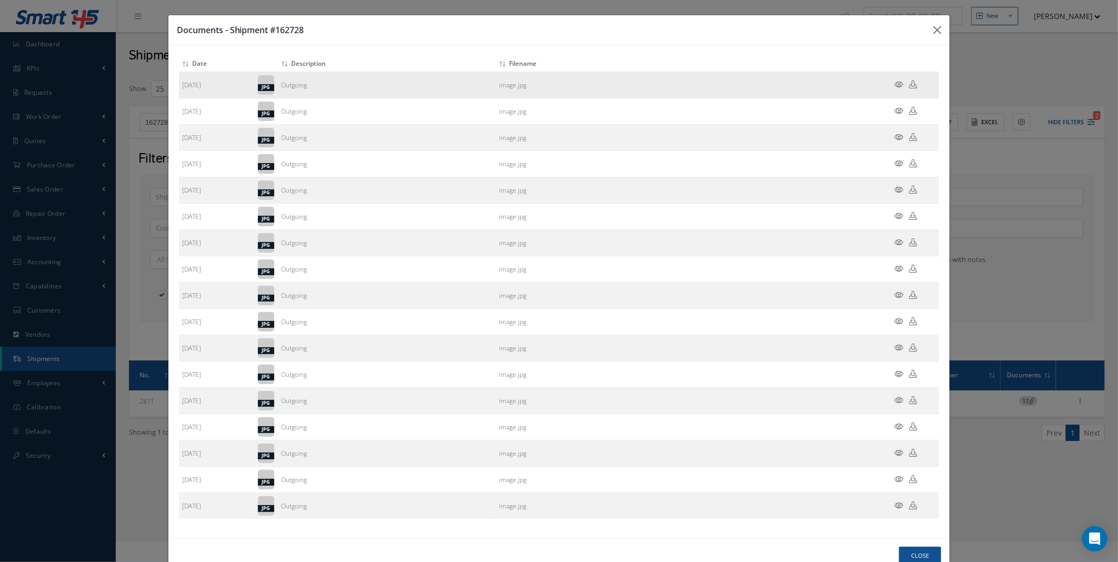
click at [909, 86] on icon at bounding box center [913, 85] width 8 height 8
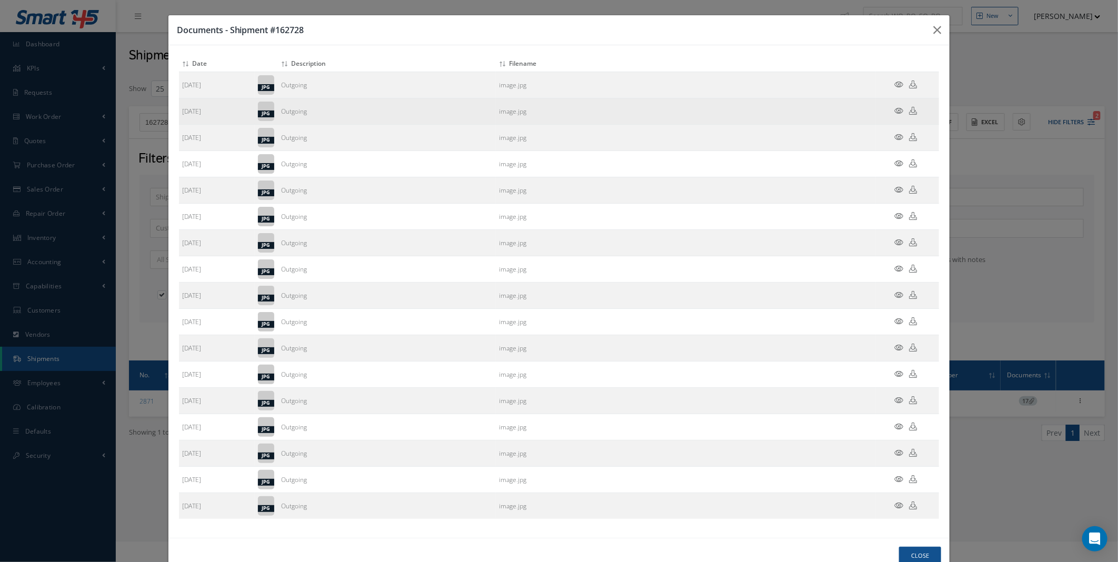
click at [909, 113] on icon at bounding box center [913, 111] width 8 height 8
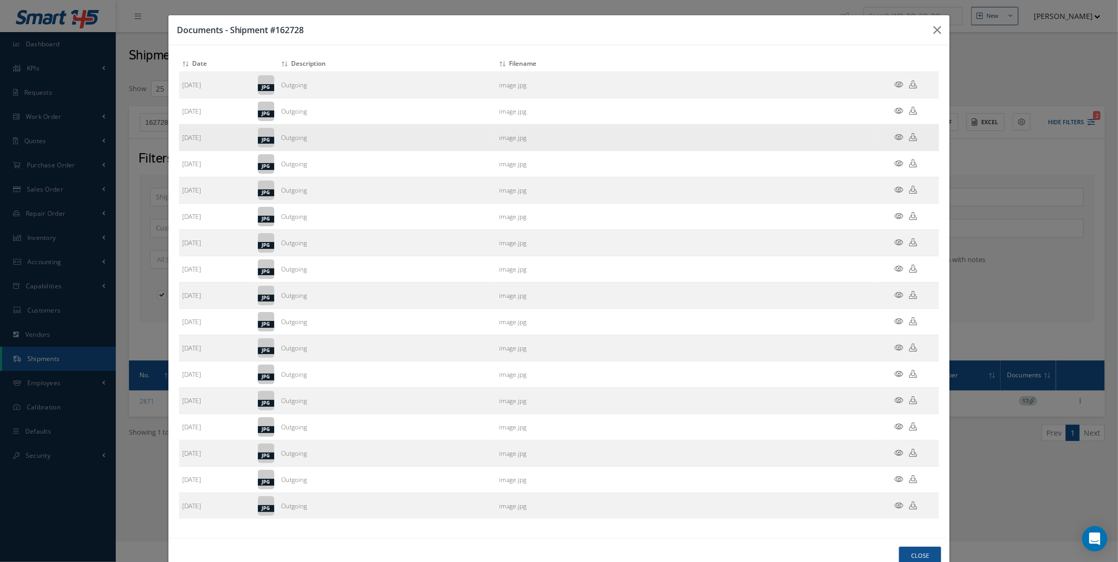
click at [909, 139] on icon at bounding box center [913, 137] width 8 height 8
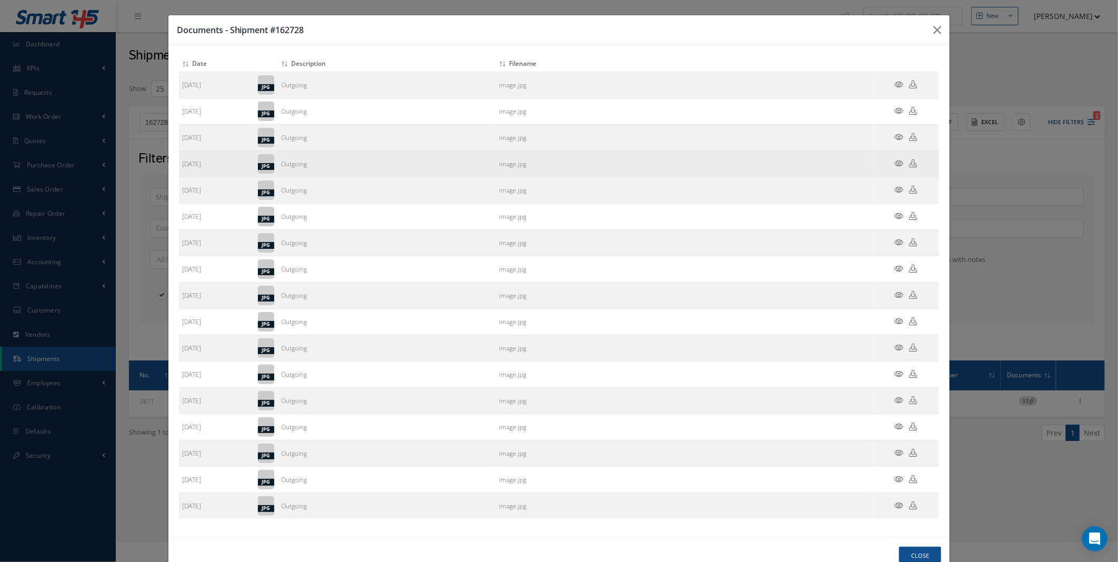
click at [909, 166] on icon at bounding box center [913, 163] width 8 height 8
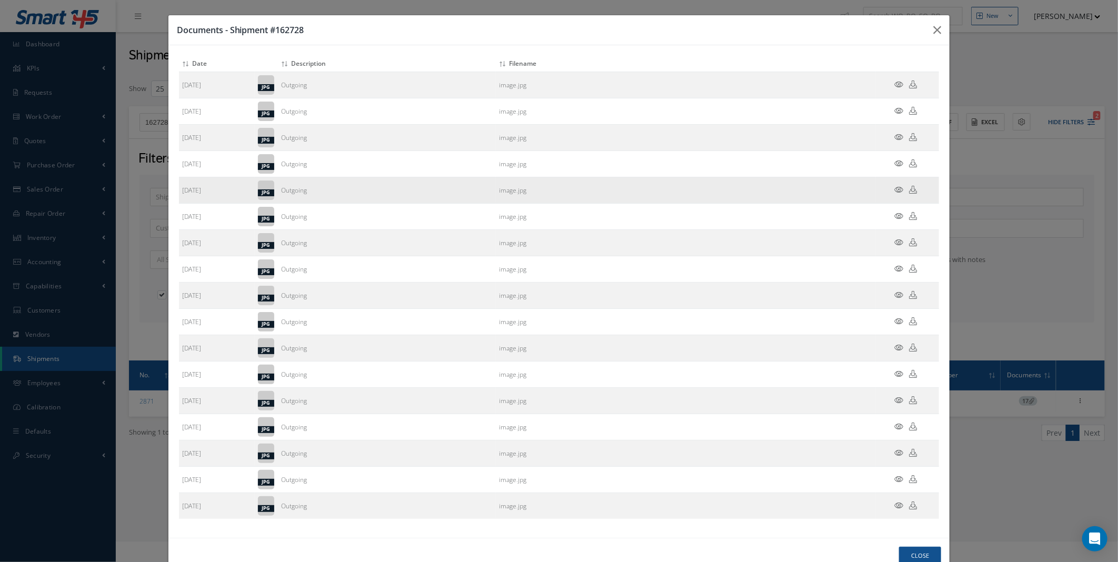
click at [909, 192] on icon at bounding box center [913, 190] width 8 height 8
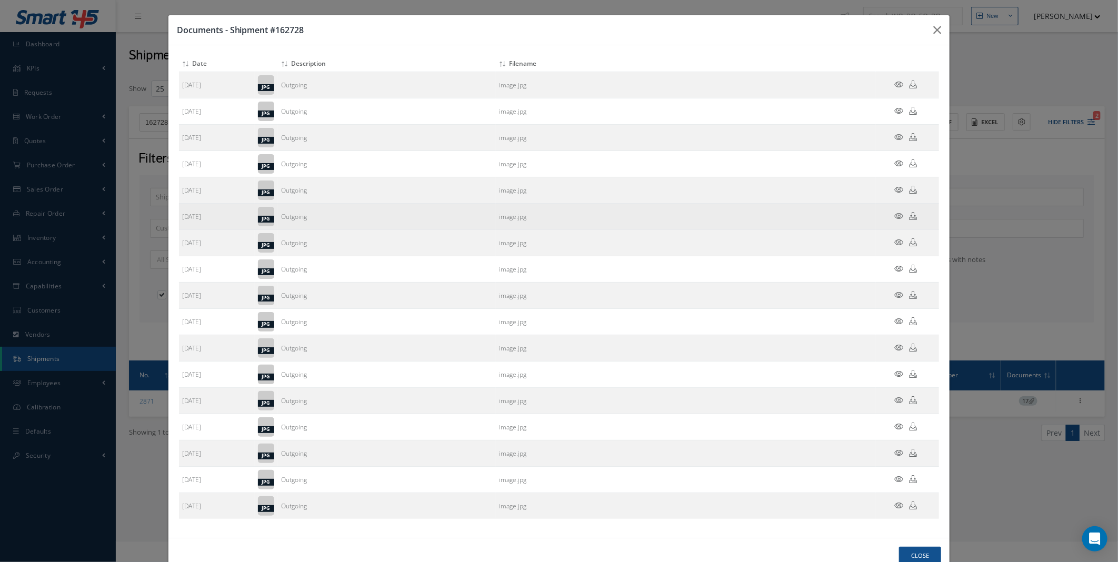
click at [909, 216] on icon at bounding box center [913, 216] width 8 height 8
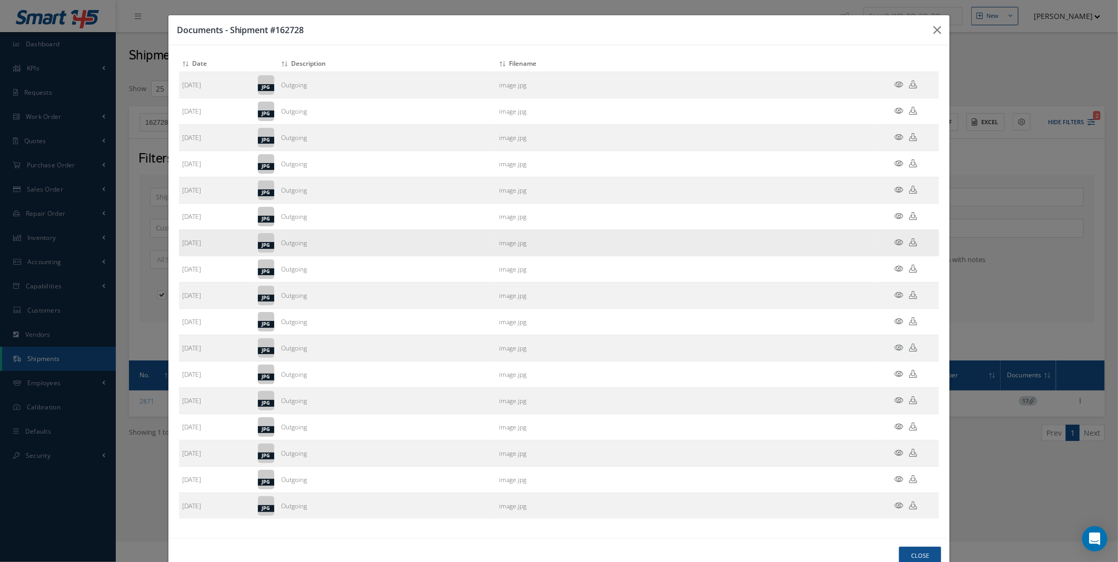
click at [909, 244] on icon at bounding box center [913, 242] width 8 height 8
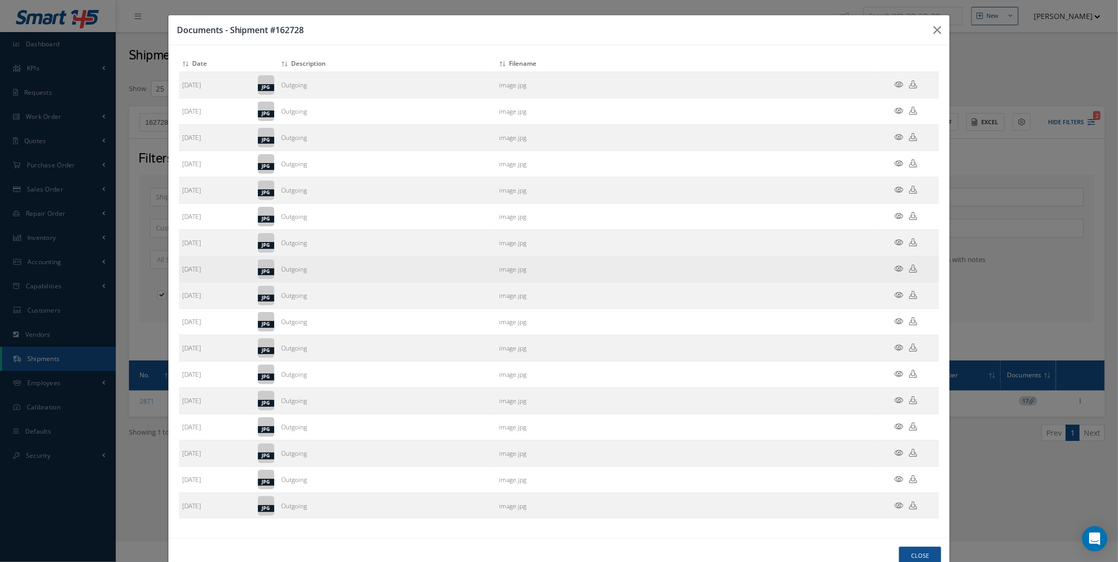
click at [909, 271] on icon at bounding box center [913, 269] width 8 height 8
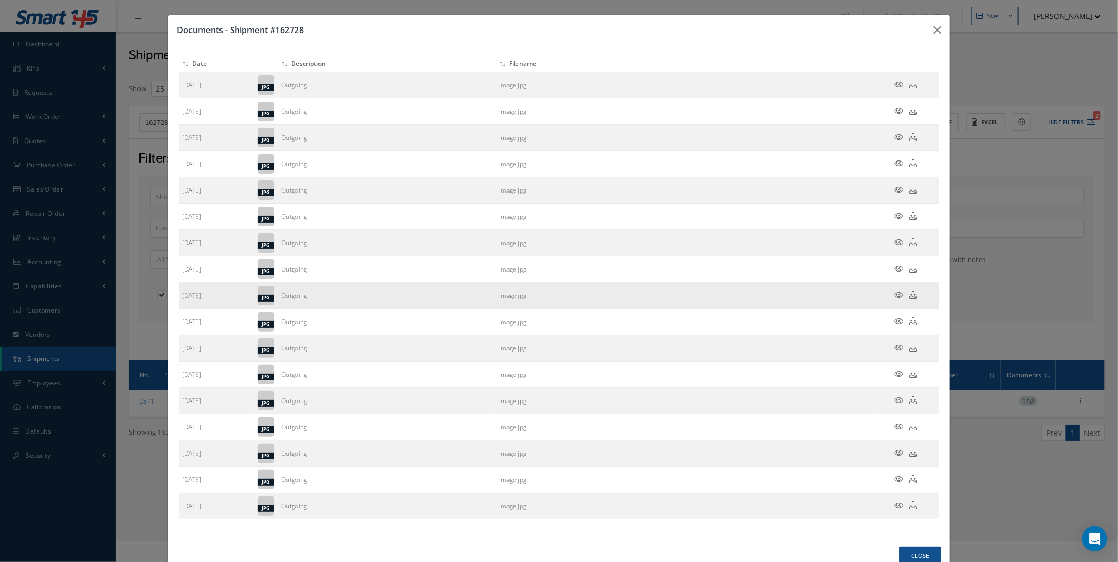
click at [909, 297] on icon at bounding box center [913, 295] width 8 height 8
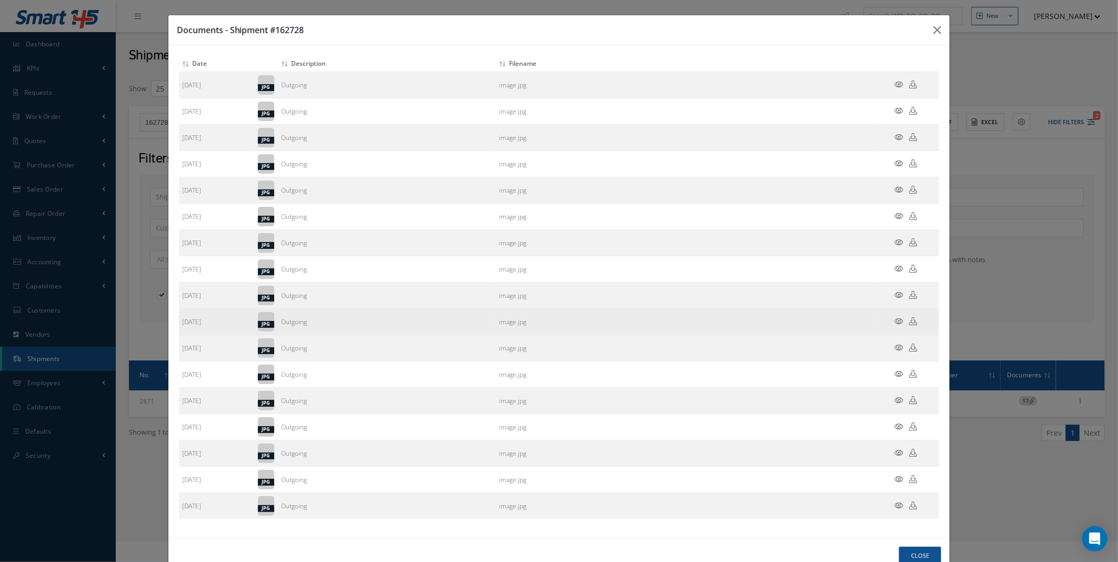
click at [909, 324] on icon at bounding box center [913, 321] width 8 height 8
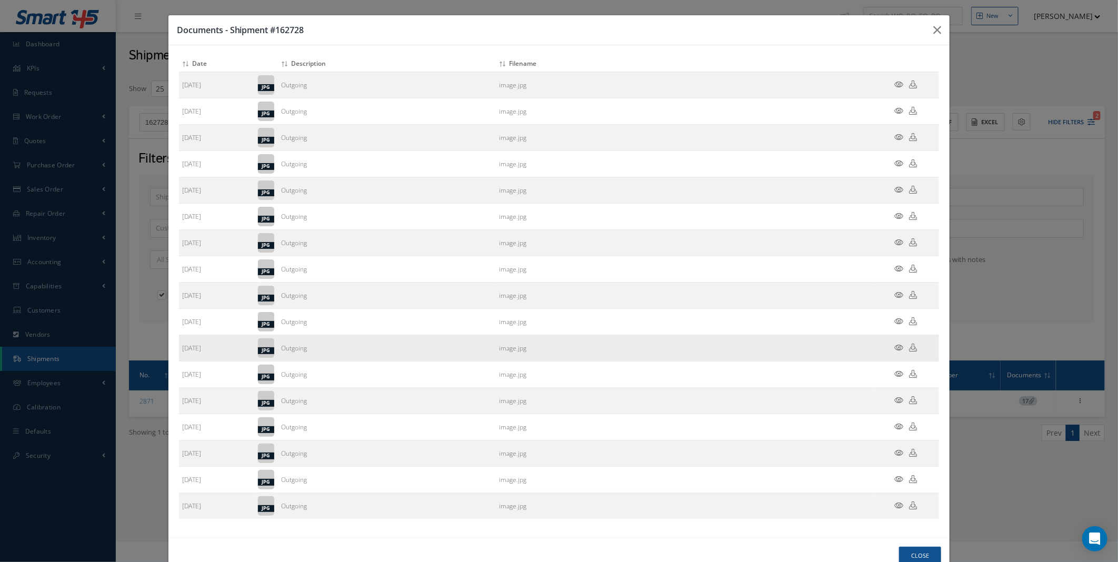
click at [909, 346] on icon at bounding box center [913, 348] width 8 height 8
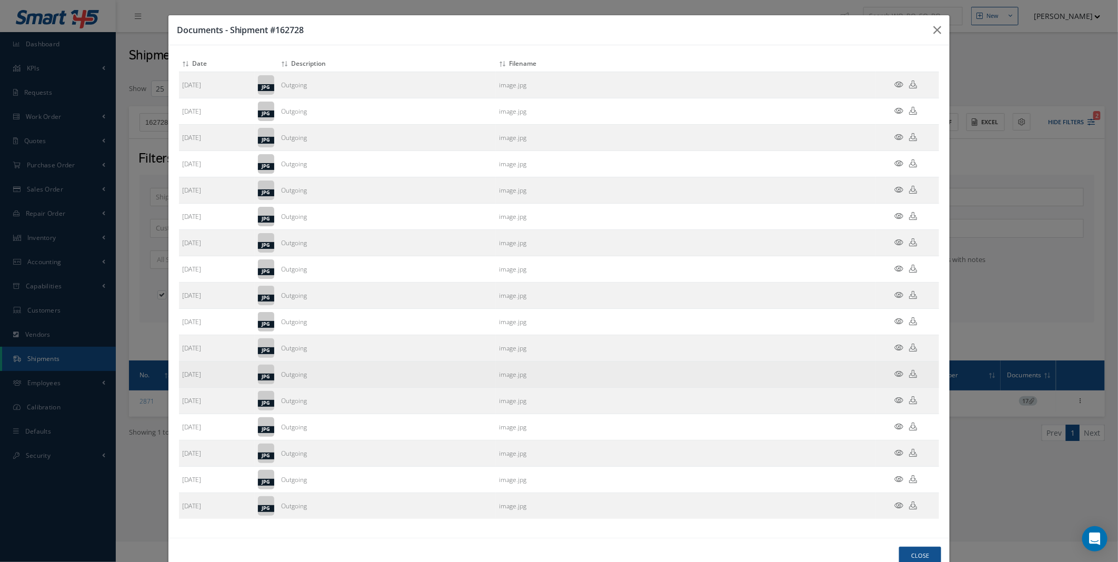
click at [909, 375] on icon at bounding box center [913, 374] width 8 height 8
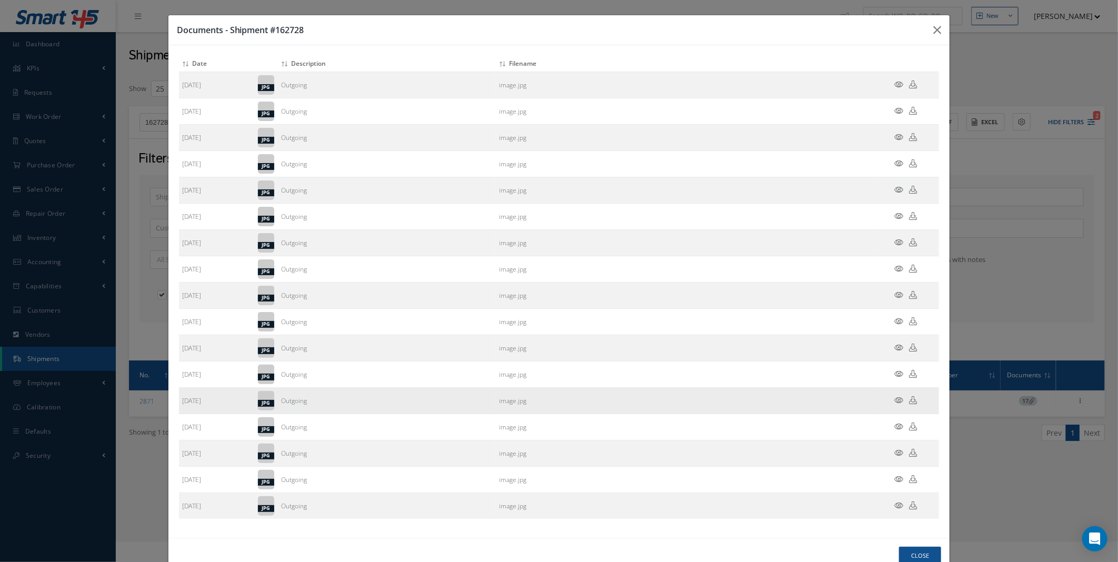
click at [909, 401] on icon at bounding box center [913, 400] width 8 height 8
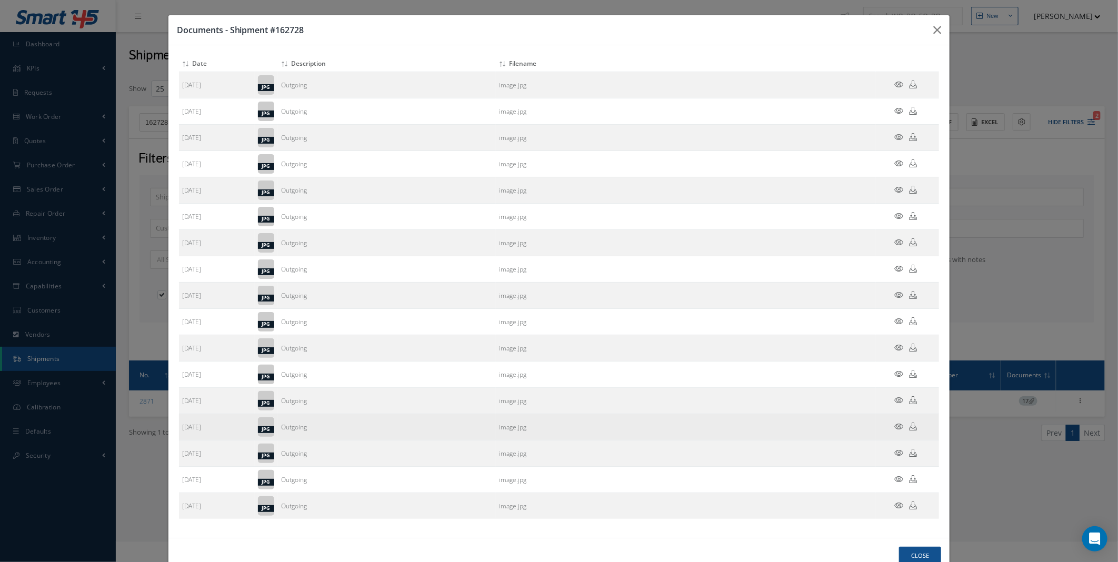
click at [909, 426] on icon at bounding box center [913, 427] width 8 height 8
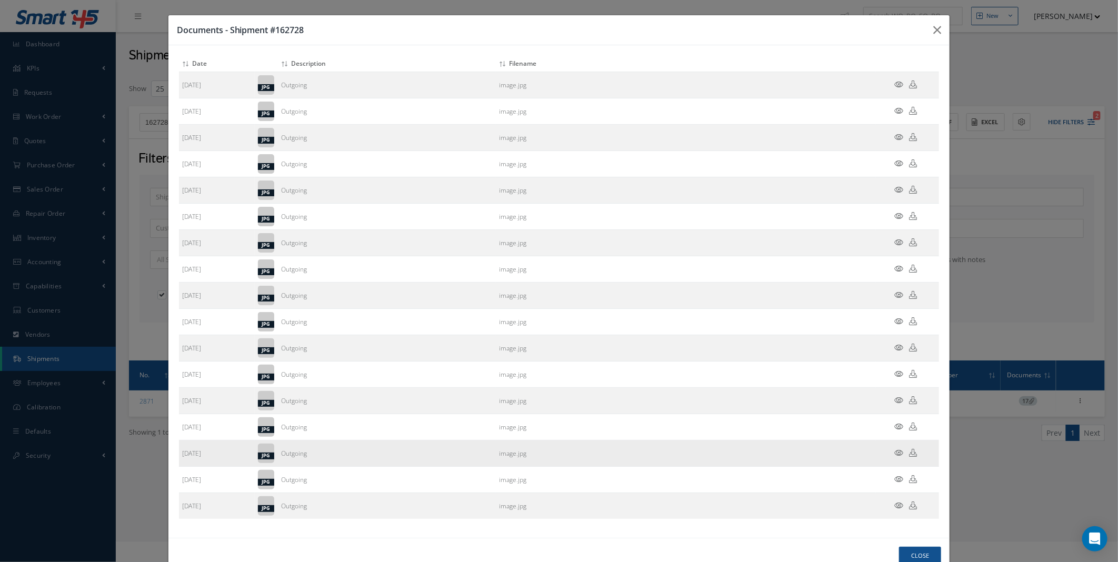
click at [909, 454] on icon at bounding box center [913, 453] width 8 height 8
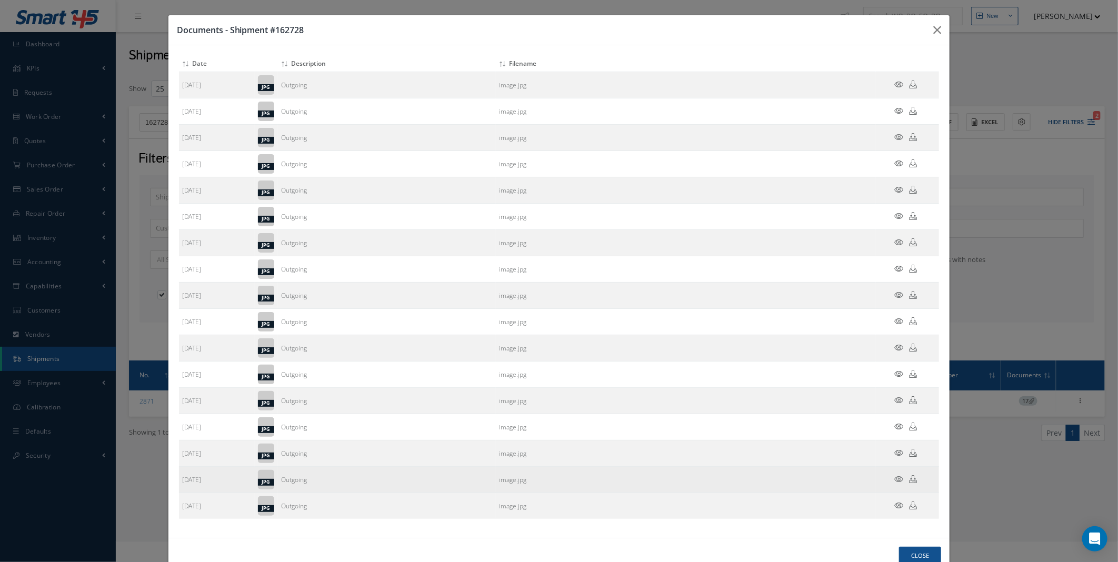
click at [909, 479] on icon at bounding box center [913, 479] width 8 height 8
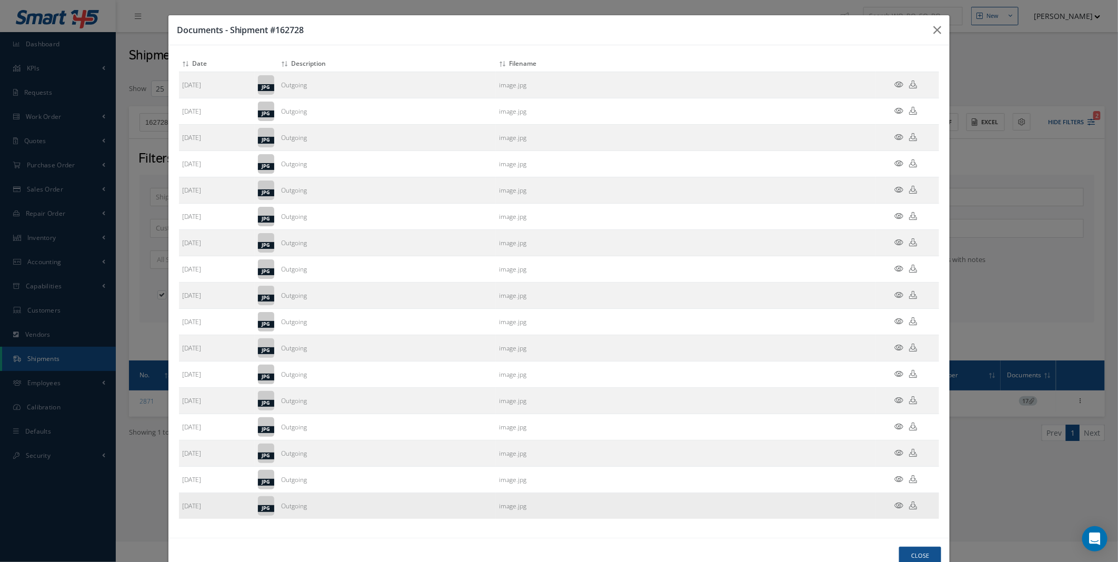
click at [909, 505] on icon at bounding box center [913, 505] width 8 height 8
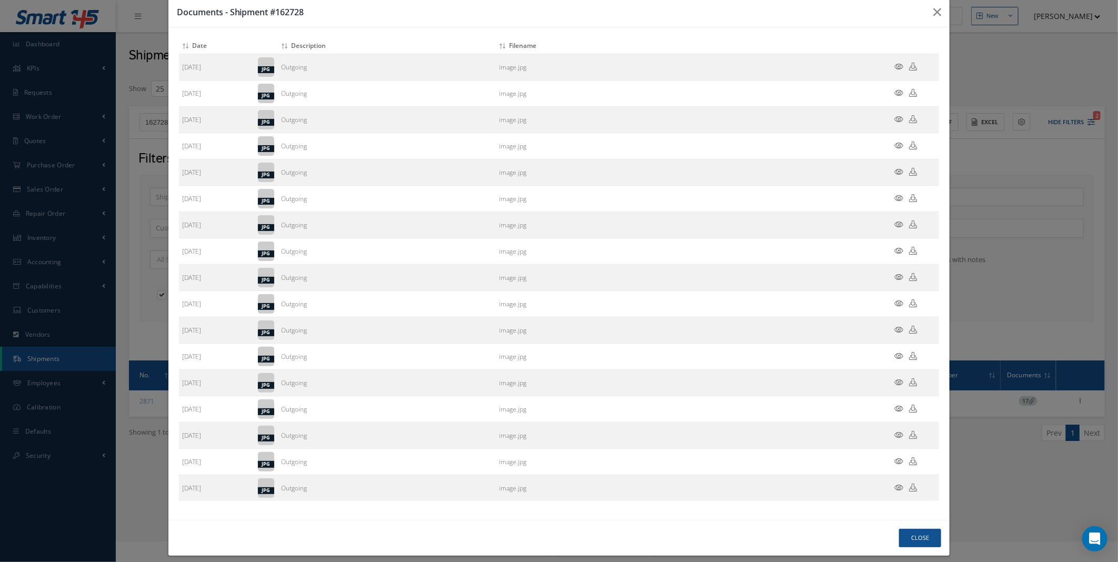
scroll to position [28, 0]
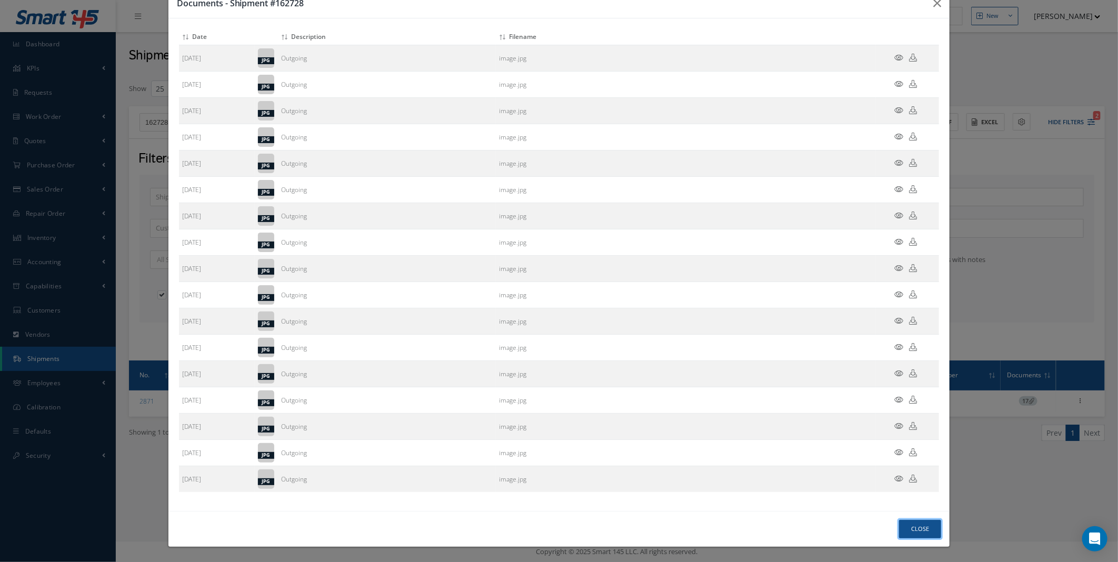
click at [908, 529] on button "Close" at bounding box center [920, 529] width 42 height 18
